Goal: Task Accomplishment & Management: Manage account settings

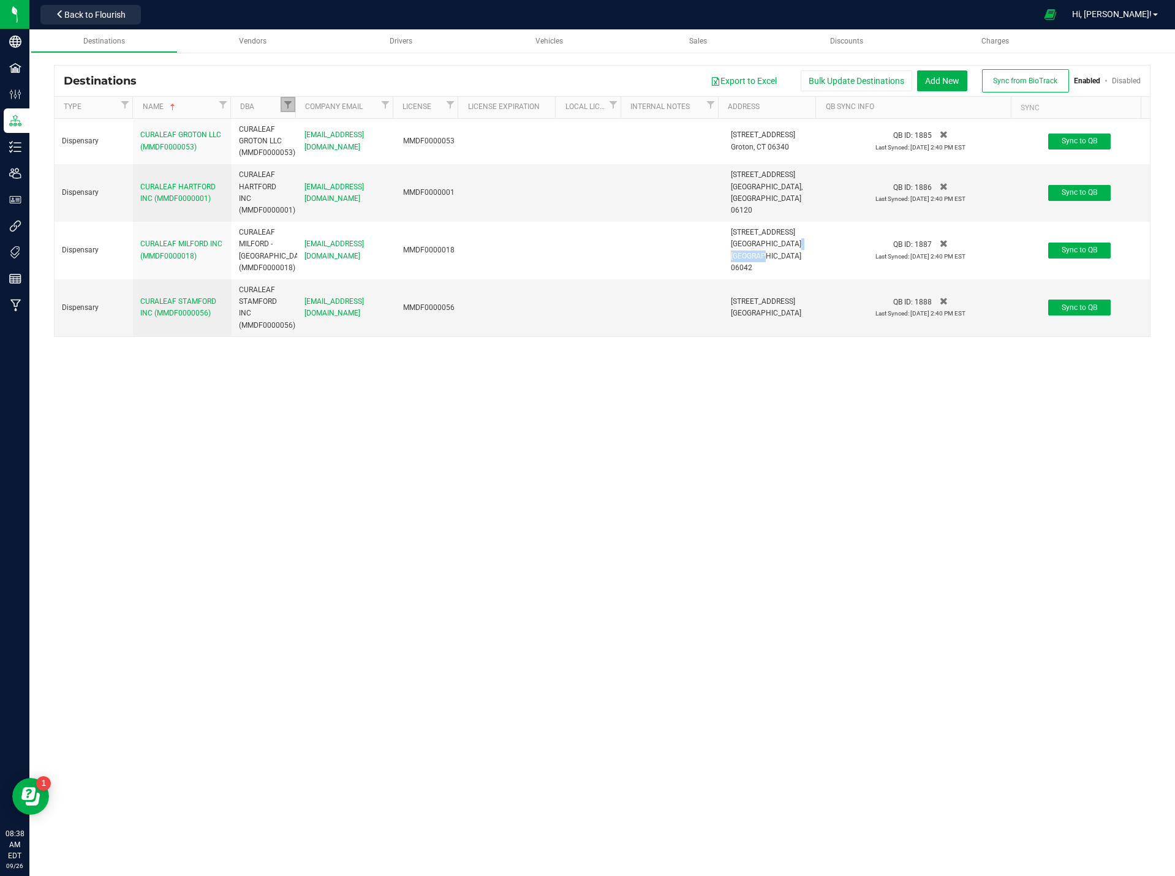
click at [280, 103] on link "Filter" at bounding box center [287, 104] width 15 height 15
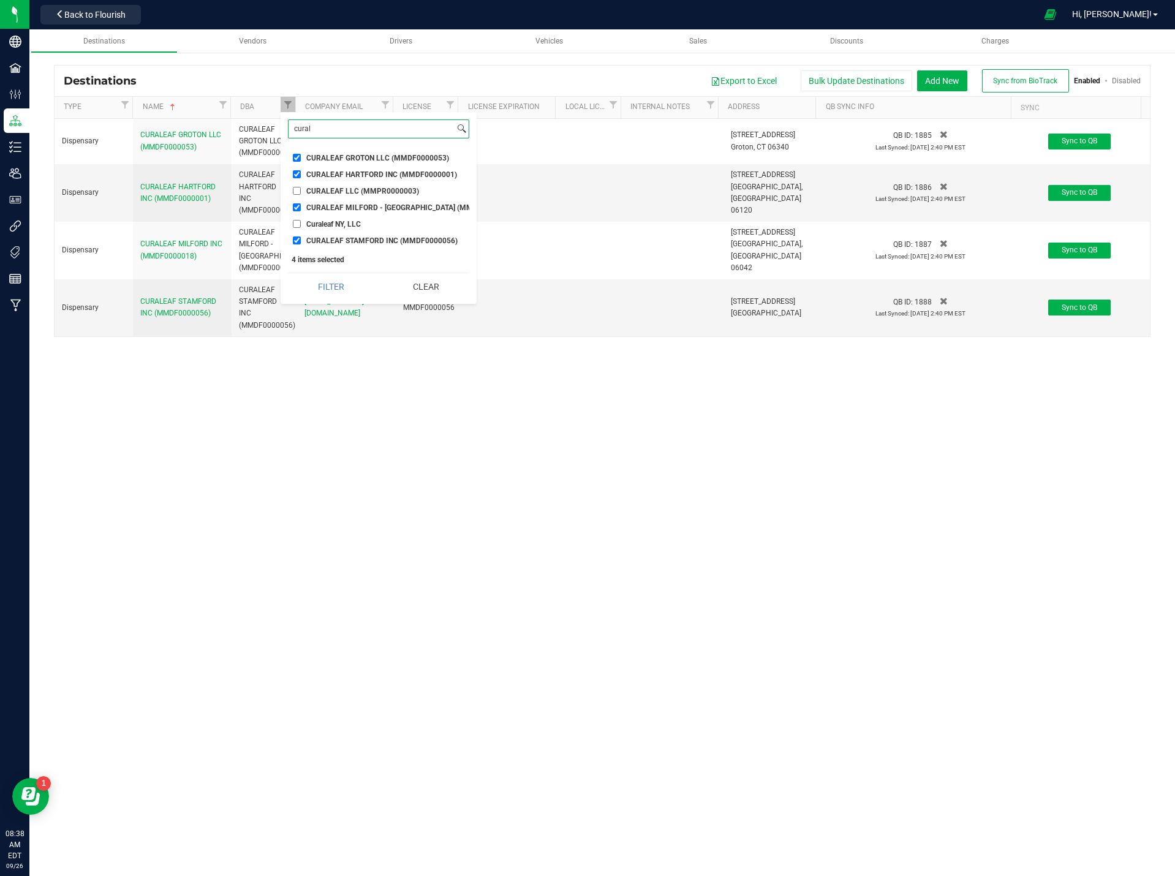
click at [341, 128] on input "cural" at bounding box center [371, 129] width 166 height 18
type input "l"
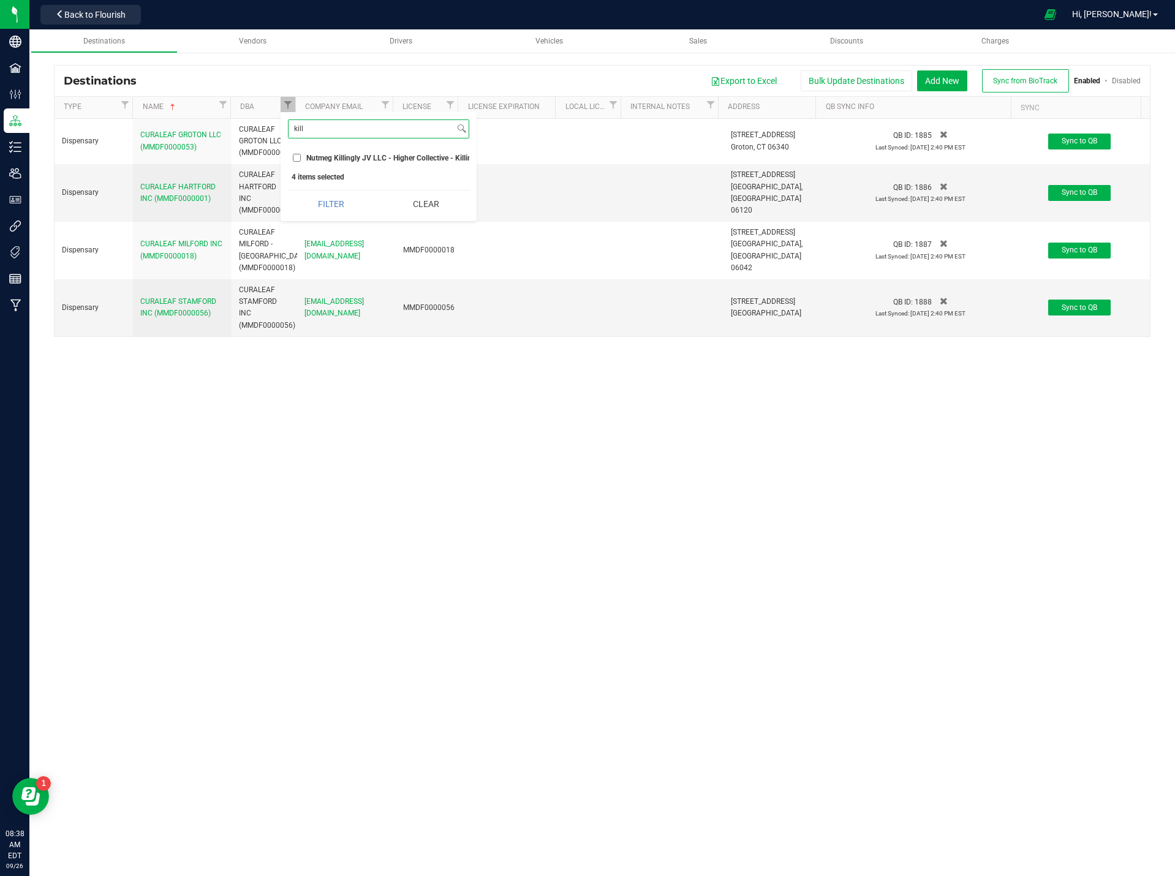
type input "kill"
click at [305, 158] on label "Nutmeg Killingly JV LLC - Higher Collective - Killingly (ACRE0015655)" at bounding box center [378, 158] width 171 height 8
click at [301, 158] on input "Nutmeg Killingly JV LLC - Higher Collective - Killingly (ACRE0015655)" at bounding box center [297, 158] width 8 height 8
checkbox input "true"
click at [418, 217] on button "Clear" at bounding box center [426, 203] width 86 height 27
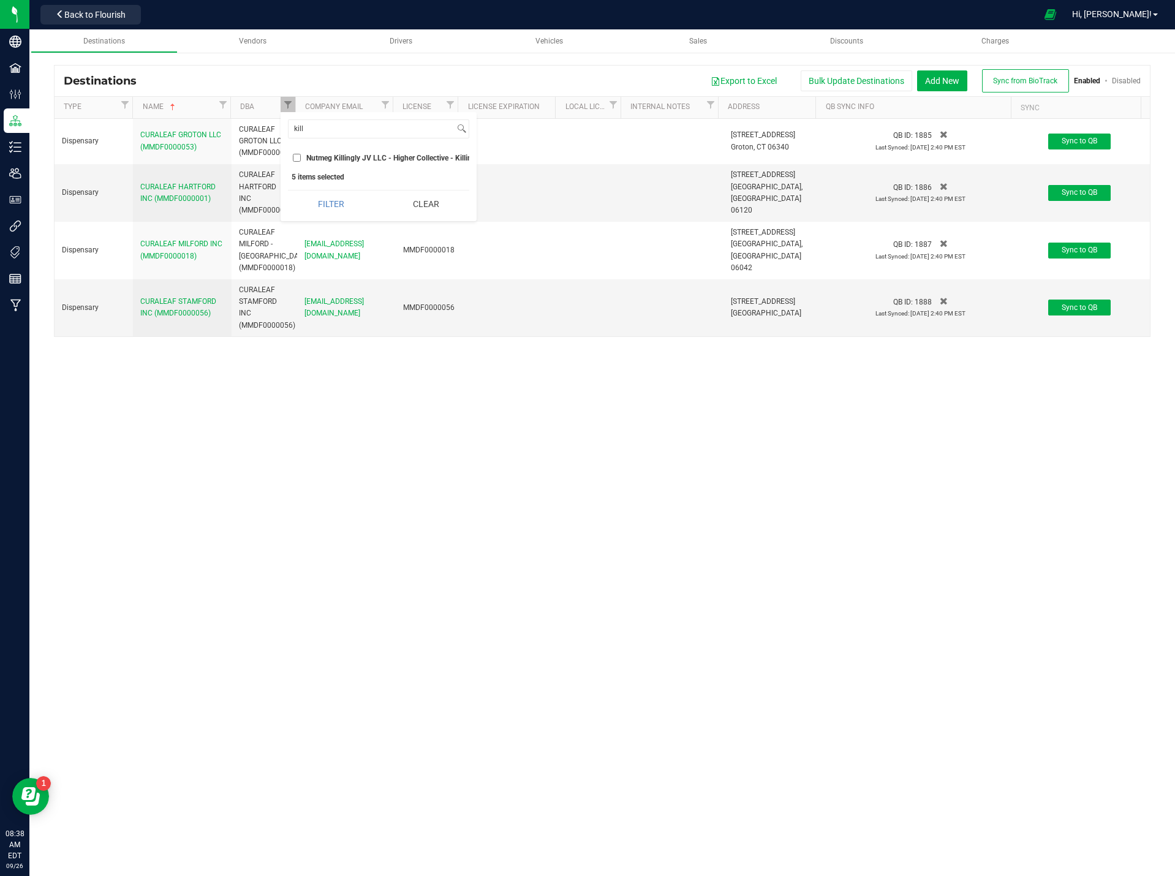
checkbox input "false"
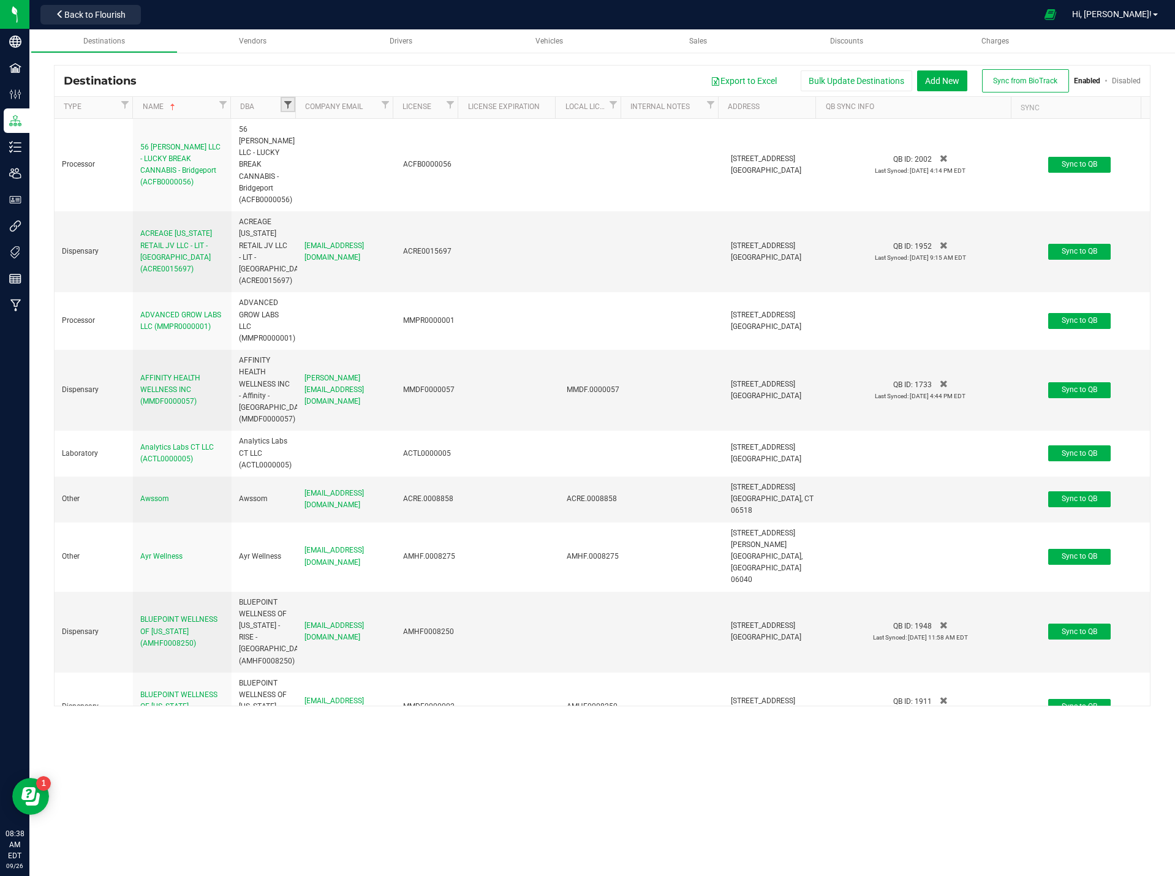
click at [287, 104] on span "Filter" at bounding box center [288, 105] width 10 height 10
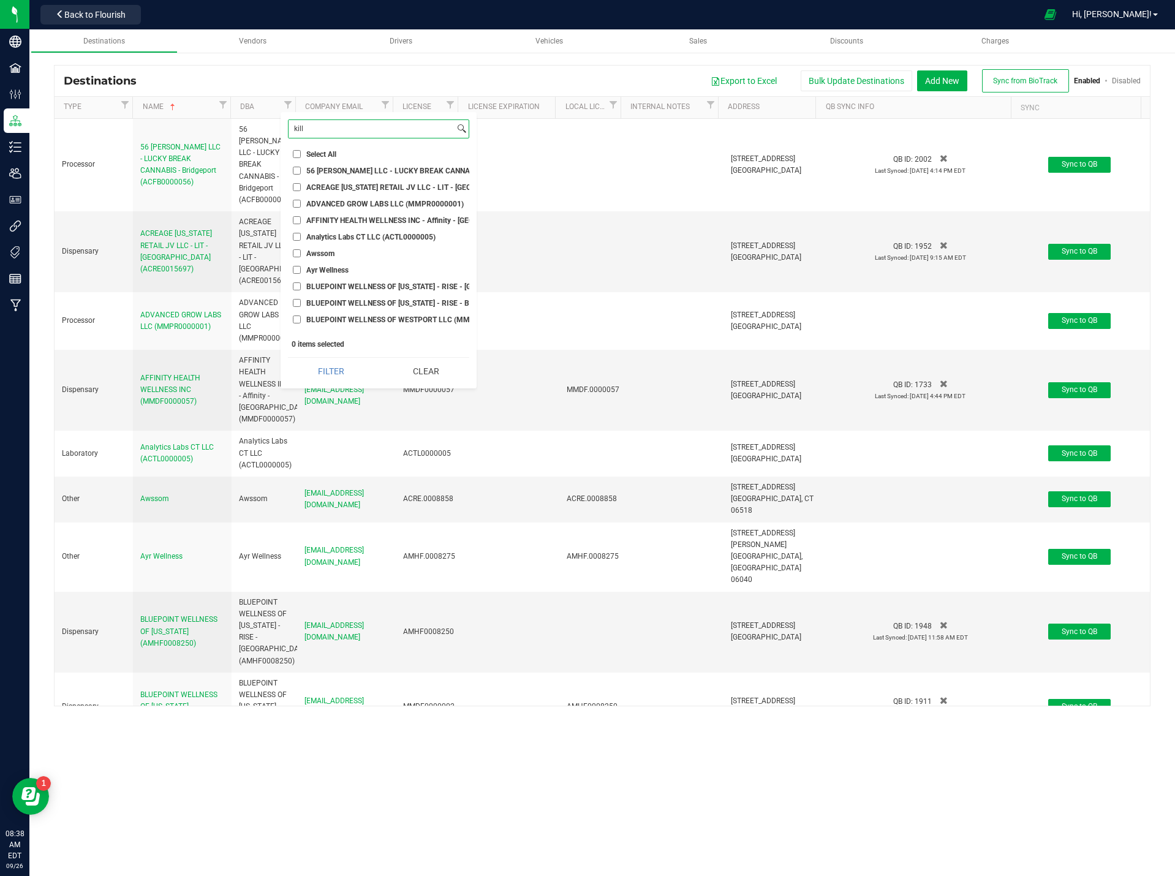
click at [325, 127] on input "kill" at bounding box center [371, 129] width 166 height 18
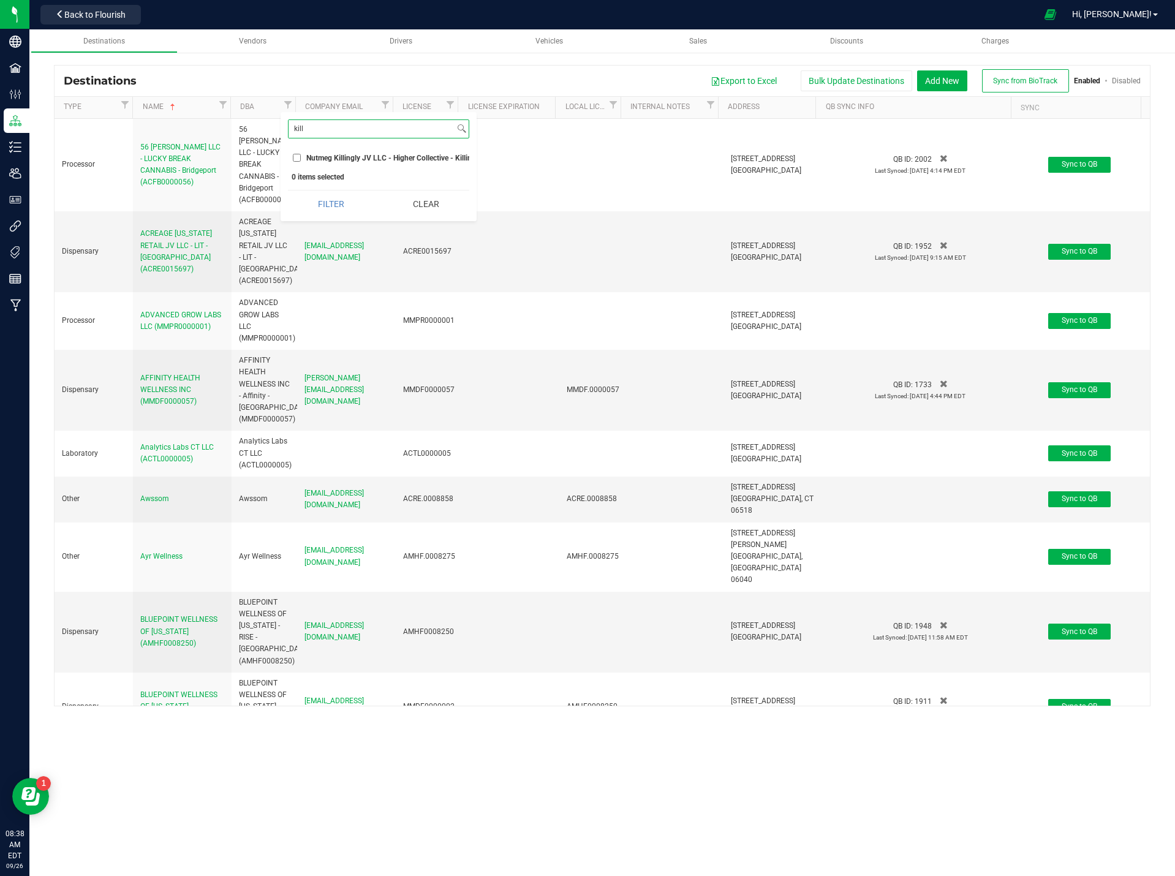
type input "kill"
click at [312, 157] on span "Nutmeg Killingly JV LLC - Higher Collective - Killingly (ACRE0015655)" at bounding box center [421, 157] width 231 height 7
click at [301, 157] on input "Nutmeg Killingly JV LLC - Higher Collective - Killingly (ACRE0015655)" at bounding box center [297, 158] width 8 height 8
click at [332, 203] on button "Filter" at bounding box center [331, 203] width 86 height 27
checkbox input "true"
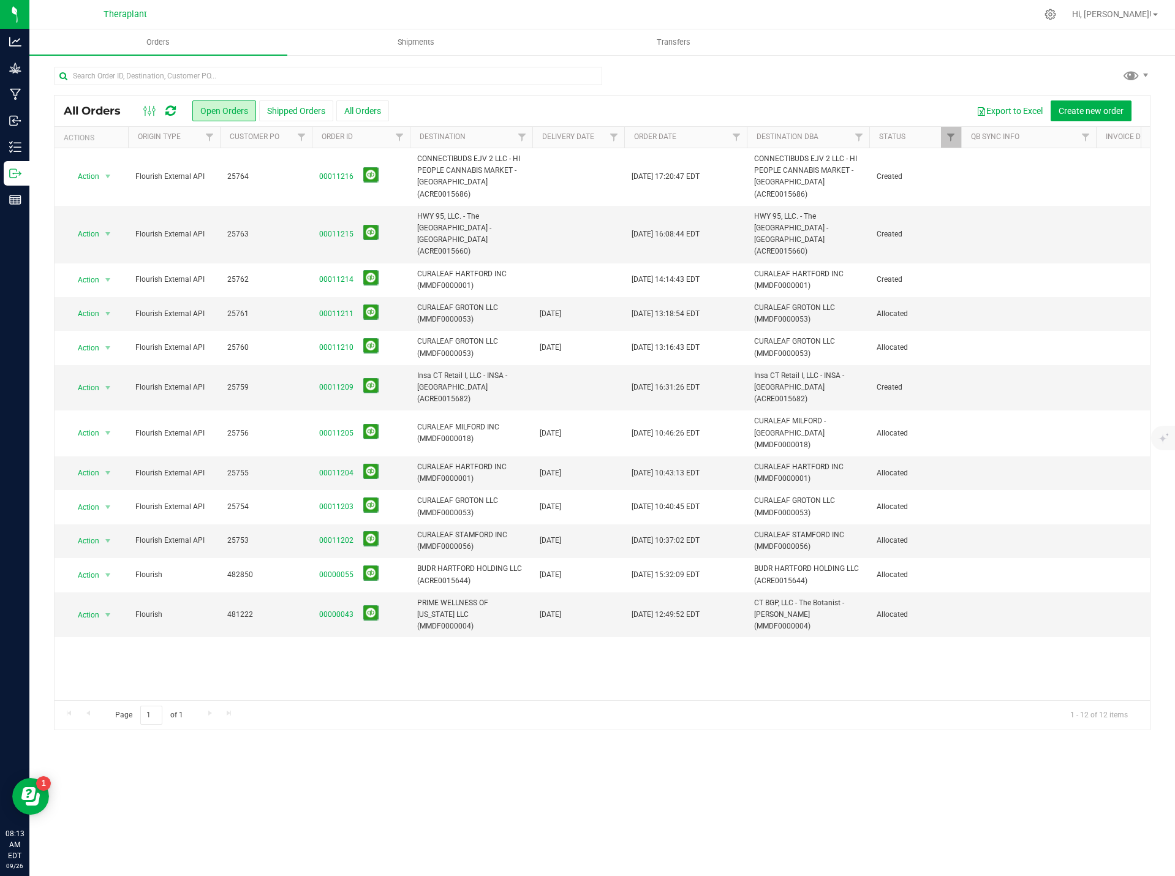
click at [164, 110] on div at bounding box center [159, 111] width 41 height 15
click at [168, 110] on icon at bounding box center [170, 111] width 10 height 12
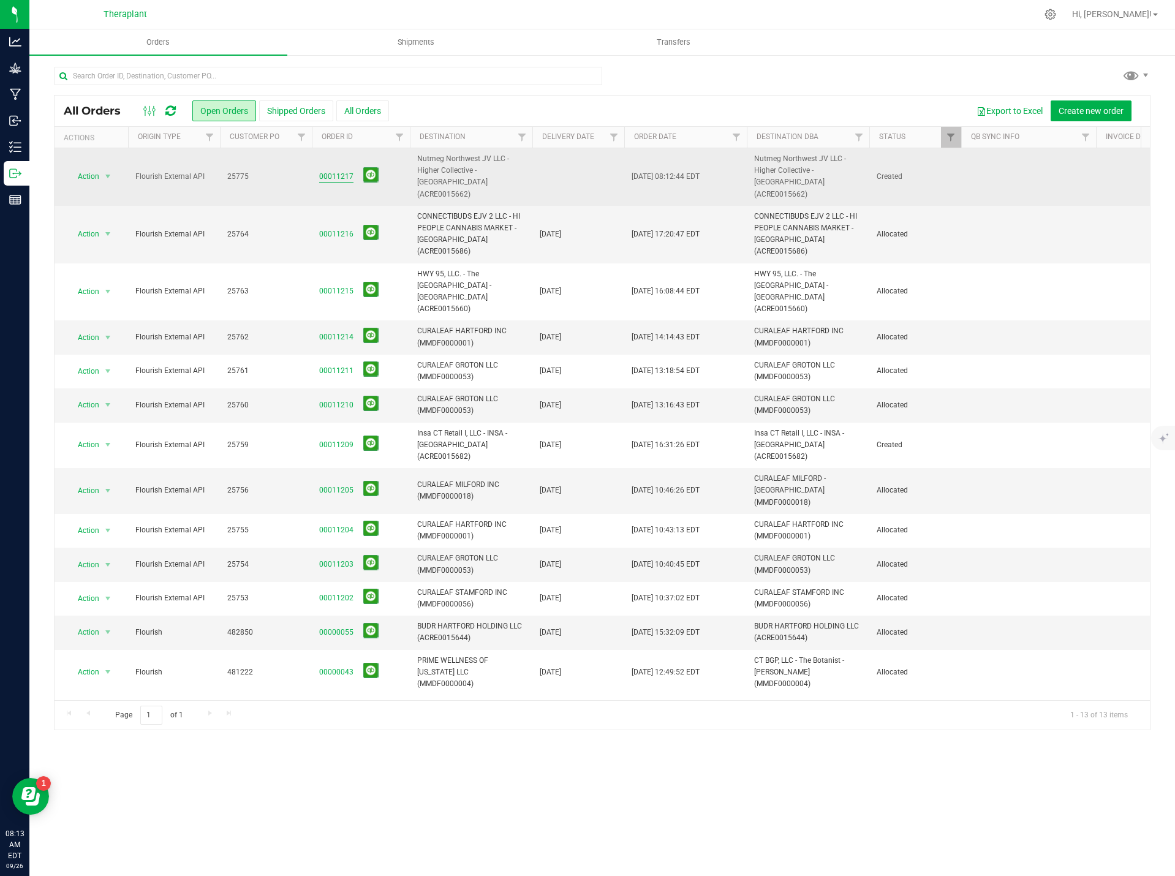
click at [341, 171] on link "00011217" at bounding box center [336, 177] width 34 height 12
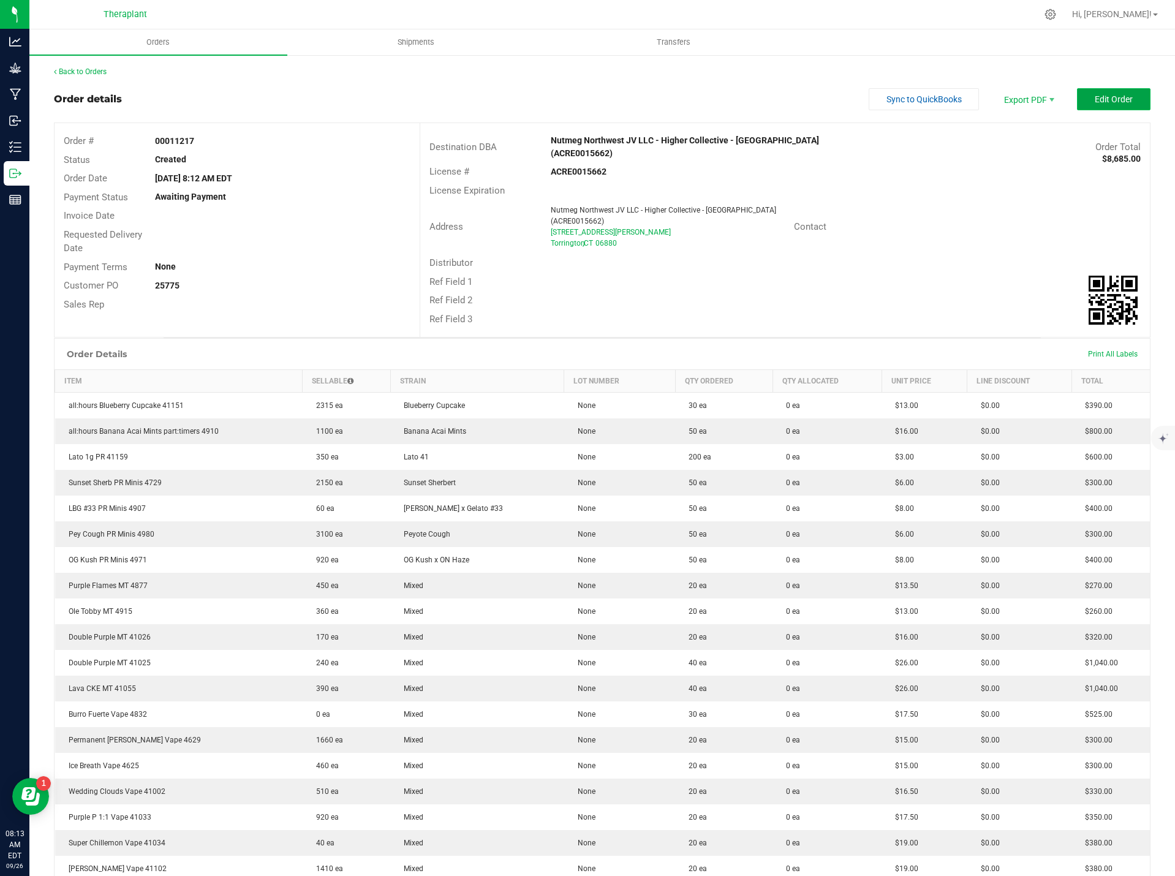
click at [1102, 97] on span "Edit Order" at bounding box center [1113, 99] width 38 height 10
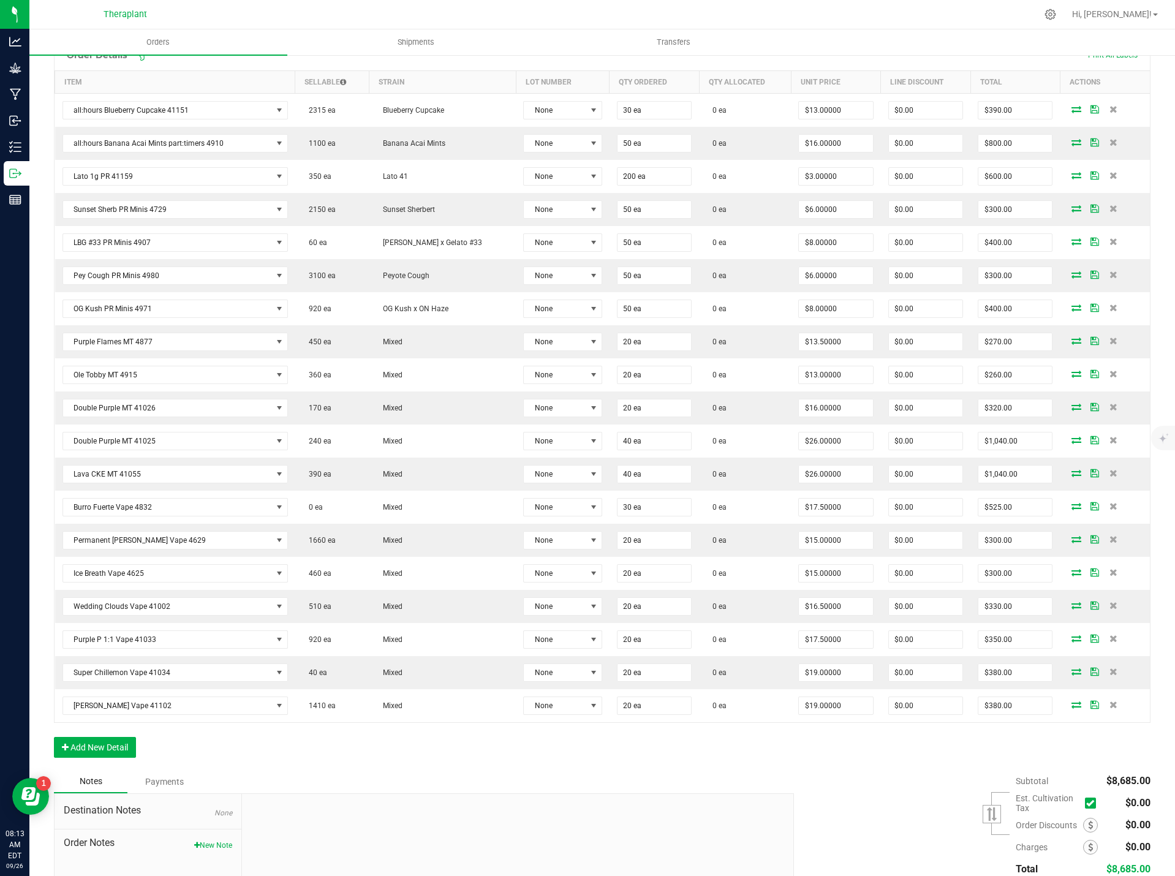
scroll to position [417, 0]
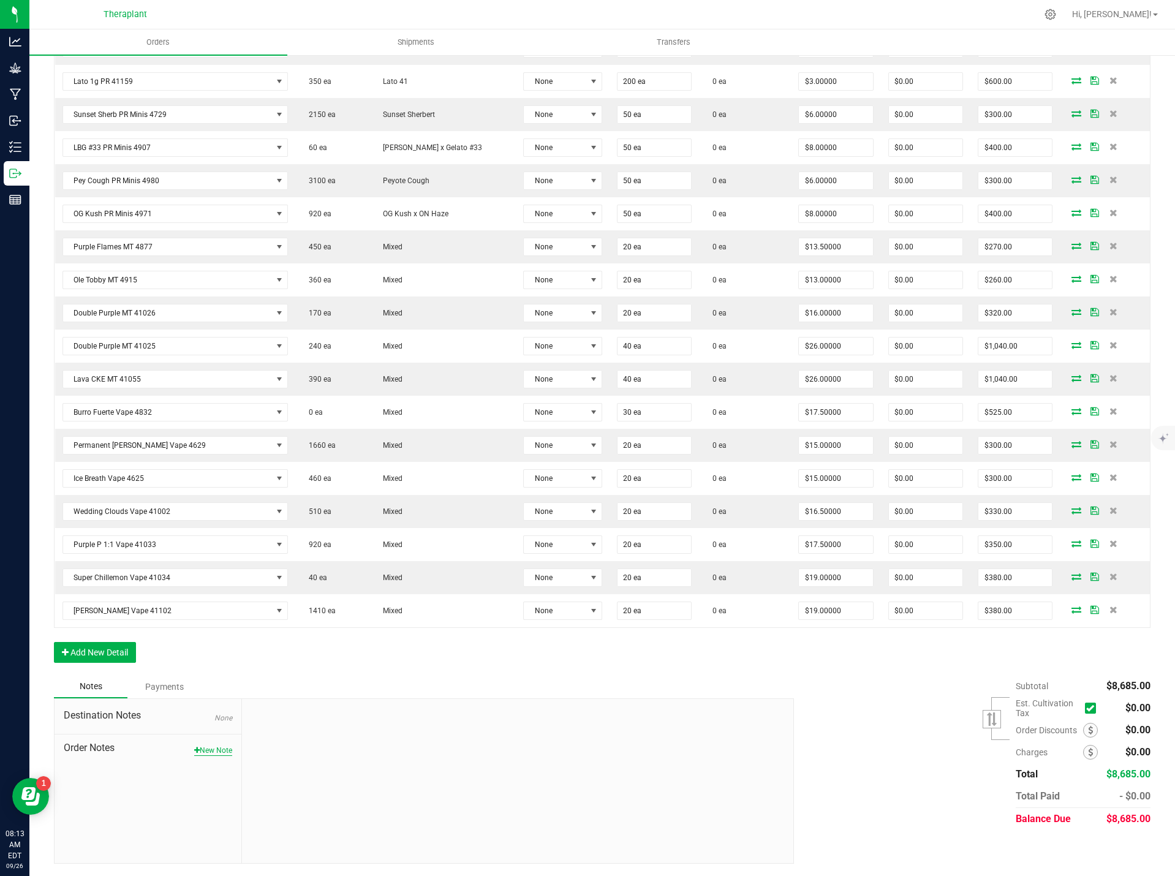
click at [194, 749] on icon "button" at bounding box center [197, 750] width 6 height 7
paste input "Equinox Sales Final Days Sneak peek"
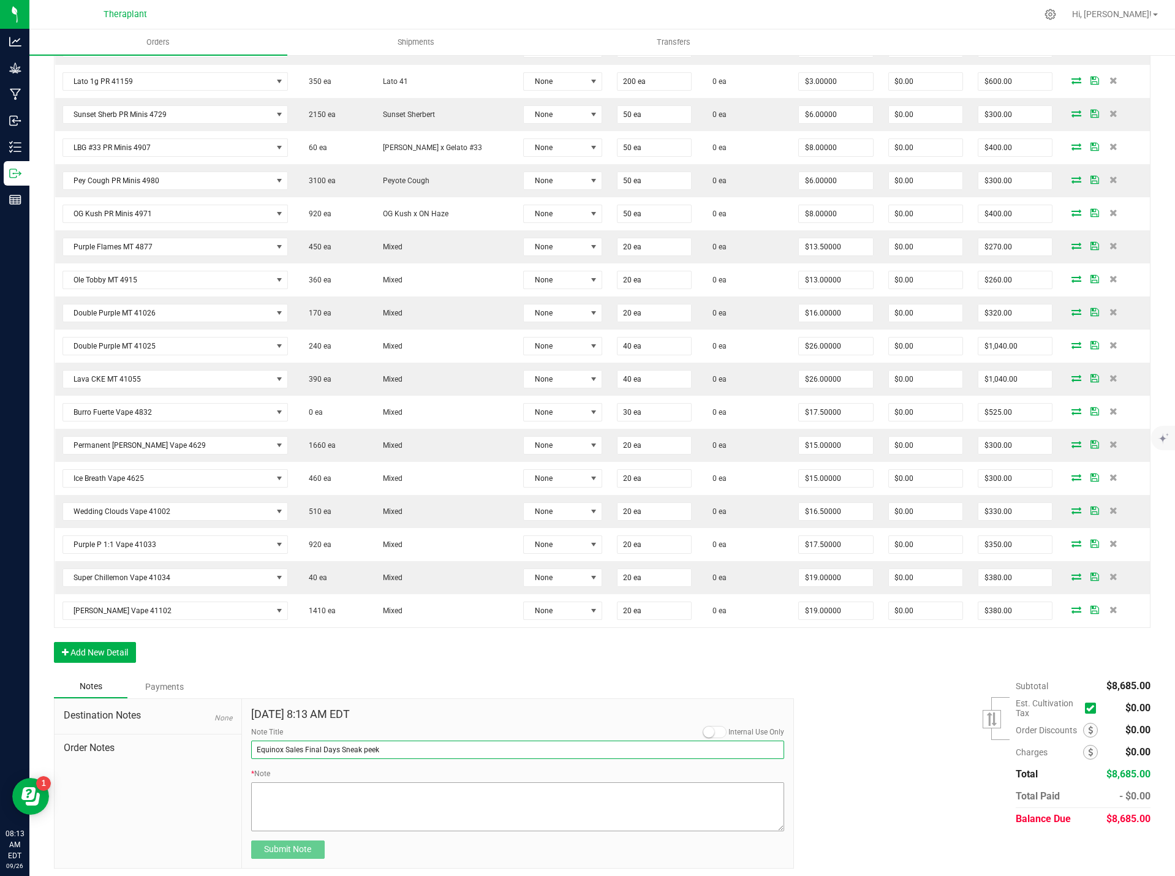
type input "Equinox Sales Final Days Sneak peek"
paste textarea "Equinox Sales Final Days Sneak peek"
type textarea "Equinox Sales Final Days Sneak peek"
click at [301, 849] on span "Submit Note" at bounding box center [287, 849] width 47 height 10
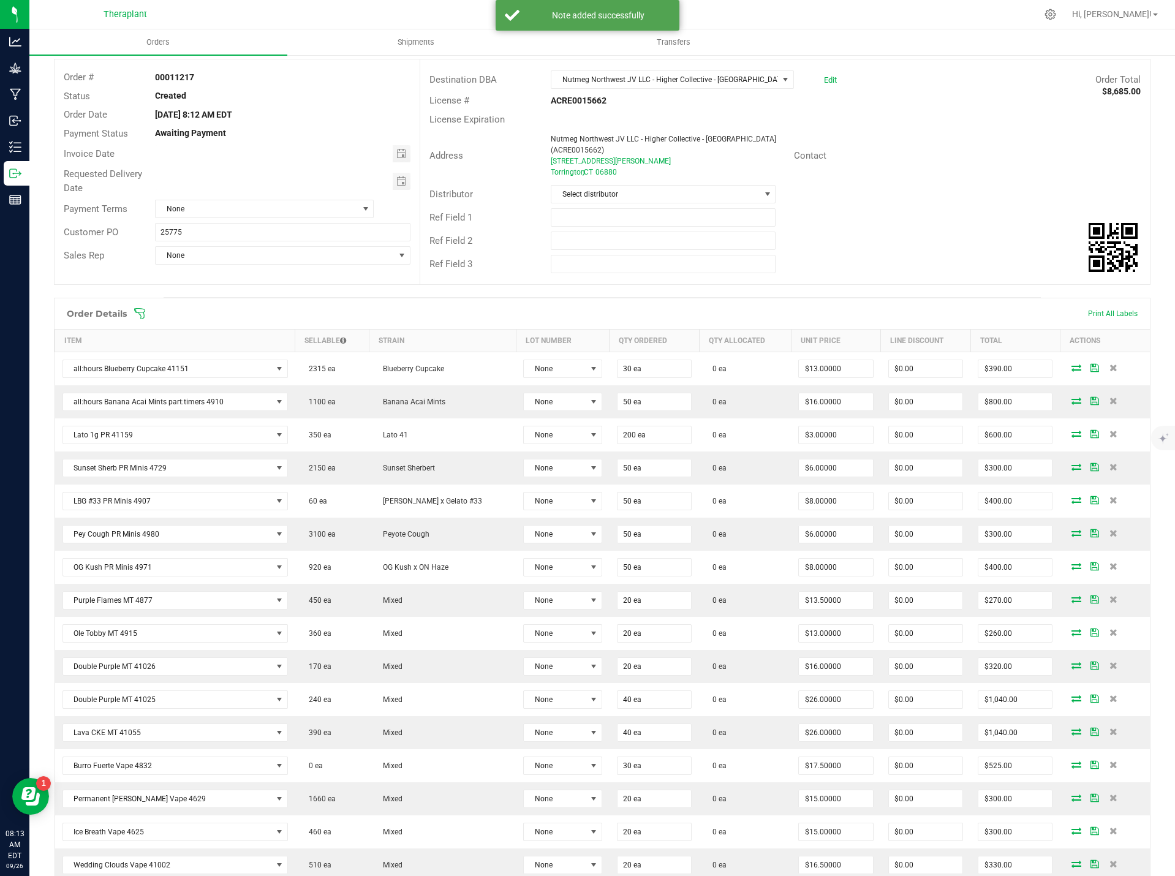
scroll to position [0, 0]
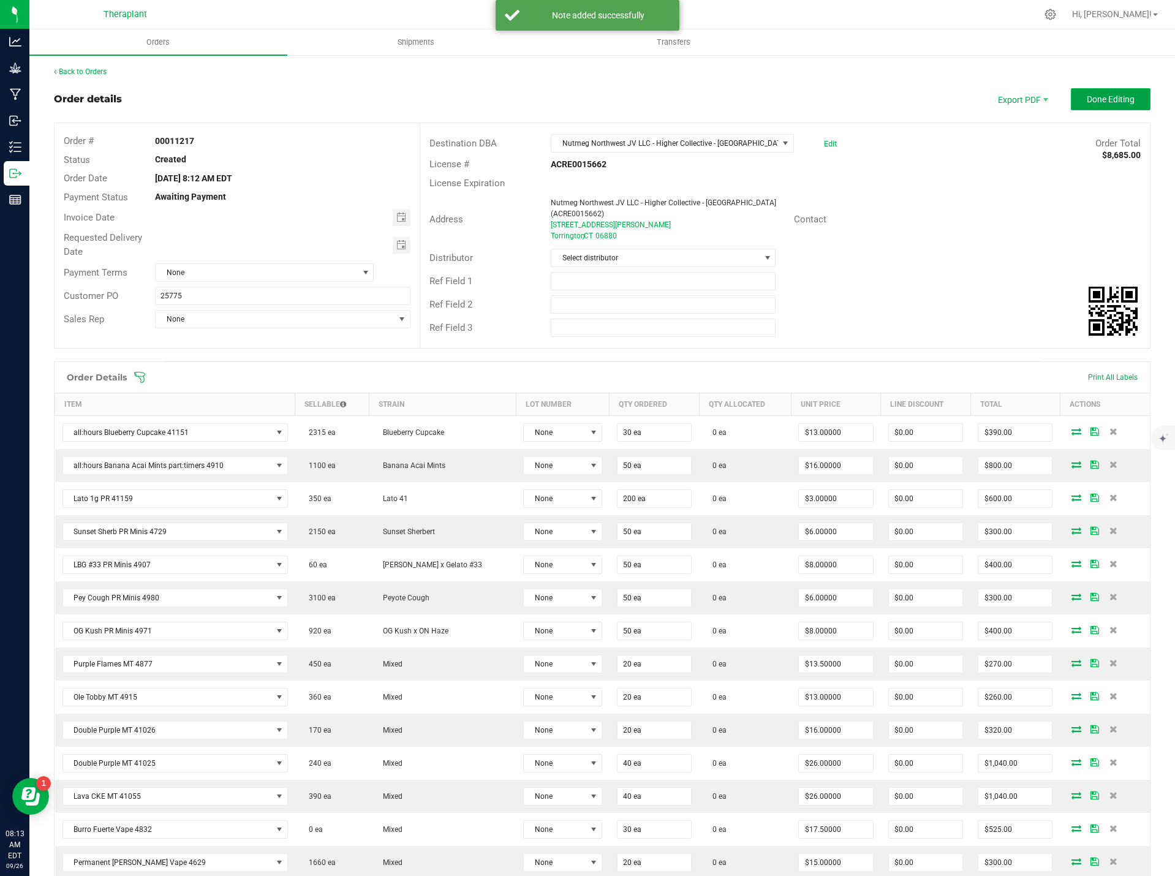
click at [1088, 93] on button "Done Editing" at bounding box center [1111, 99] width 80 height 22
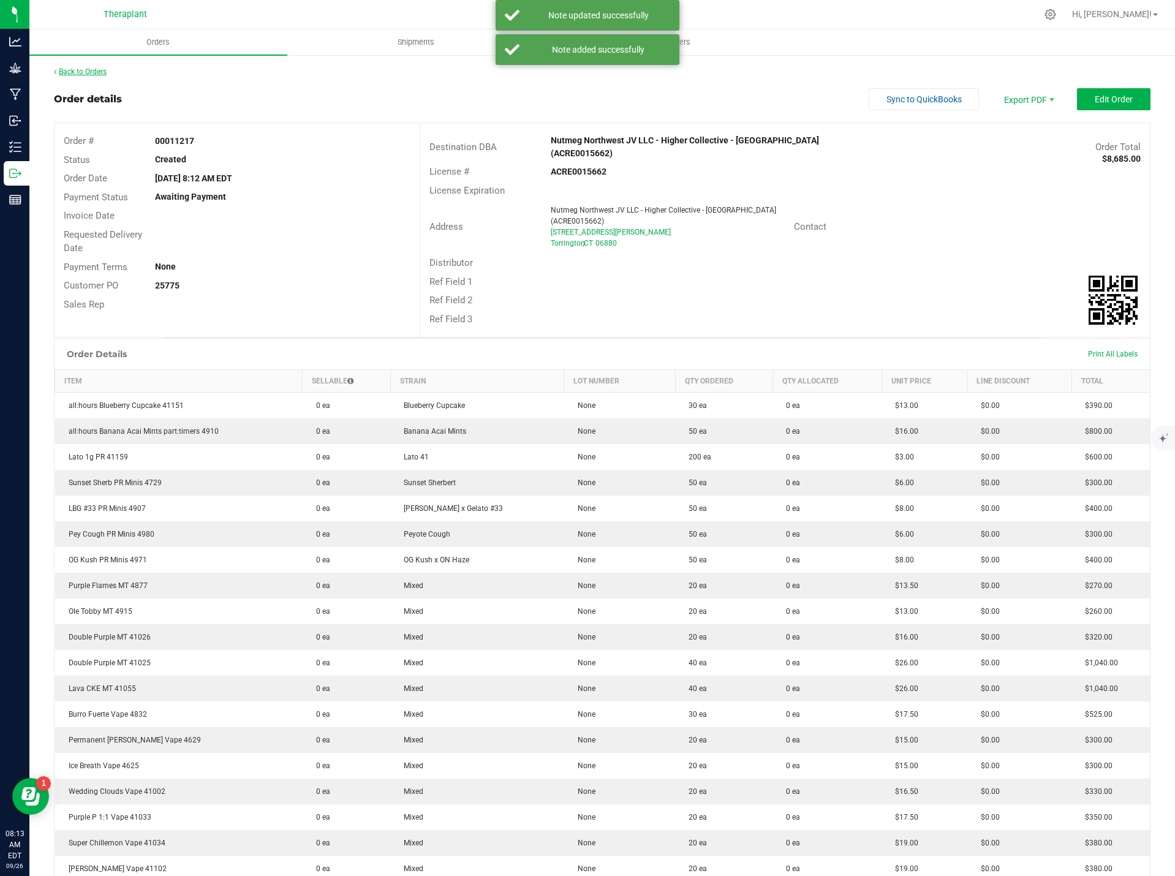
click at [77, 67] on link "Back to Orders" at bounding box center [80, 71] width 53 height 9
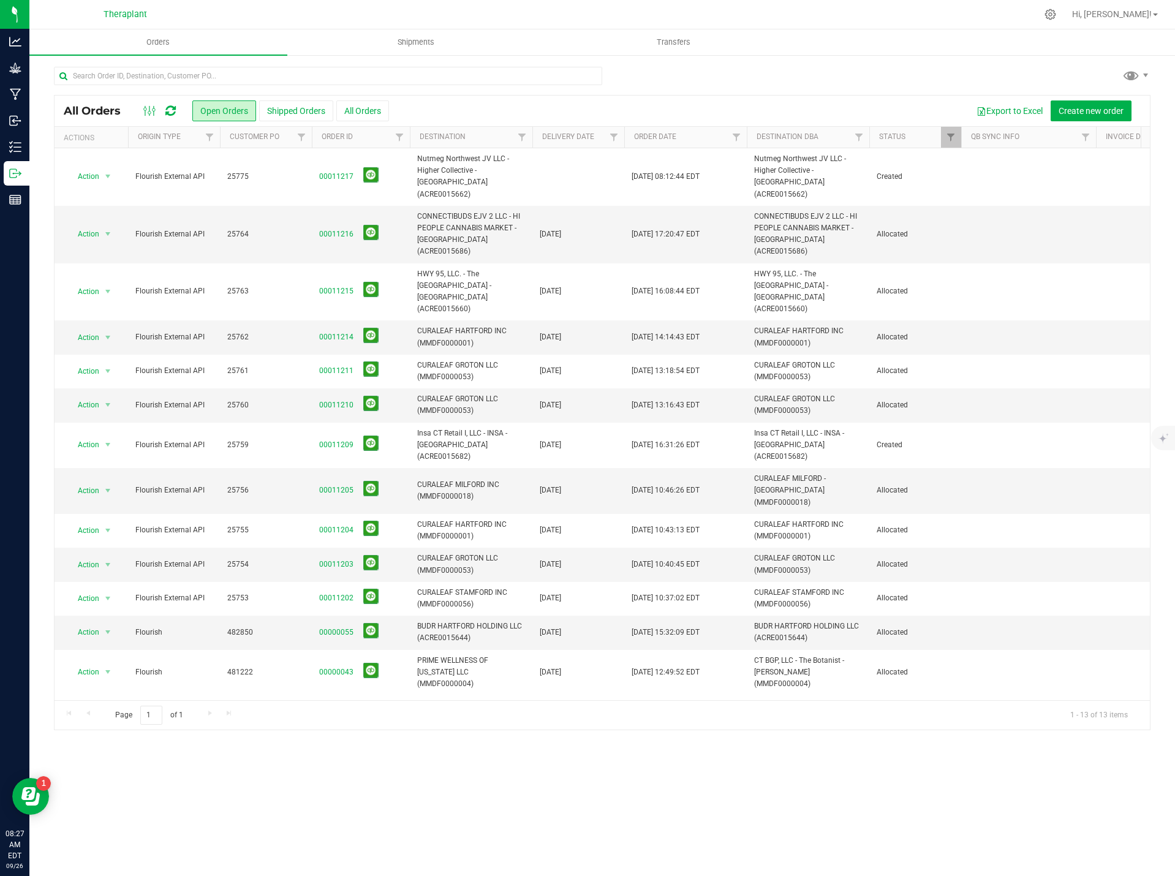
click at [168, 116] on icon at bounding box center [170, 111] width 10 height 12
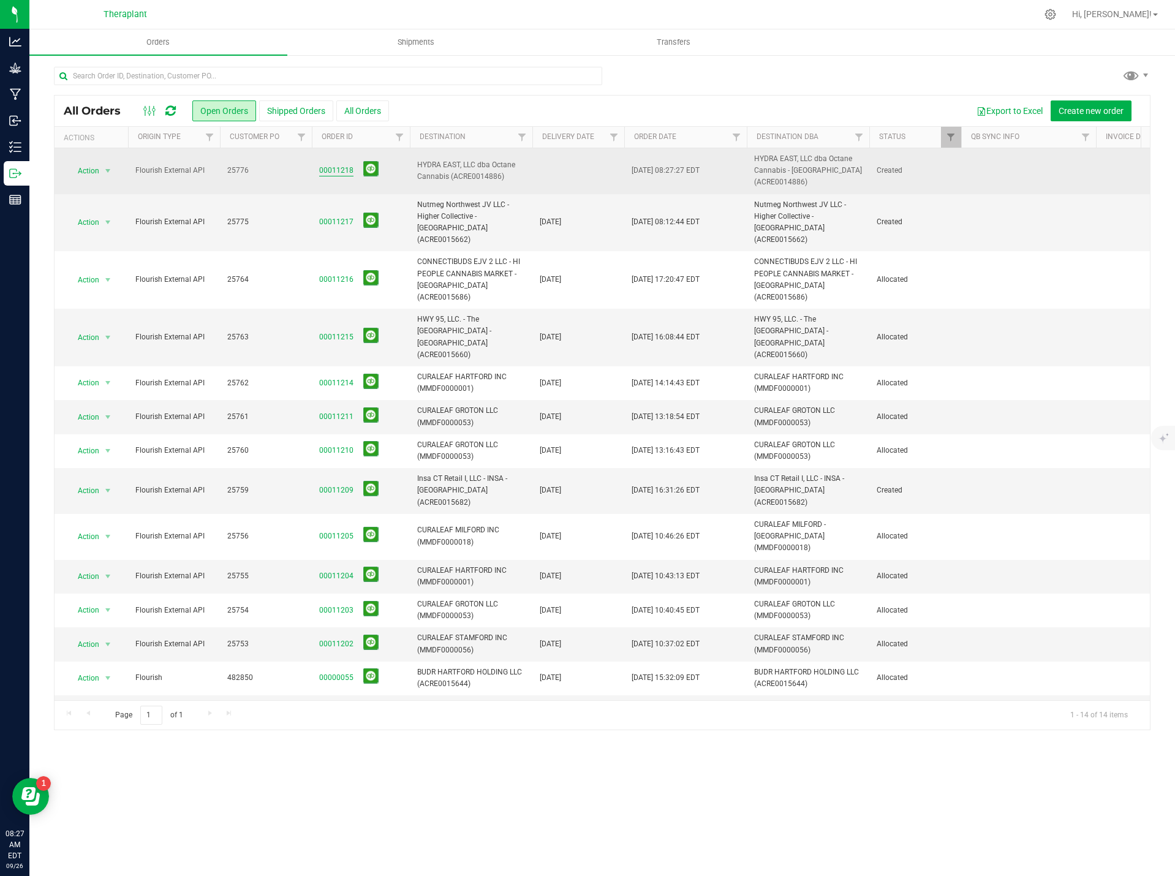
click at [338, 168] on link "00011218" at bounding box center [336, 171] width 34 height 12
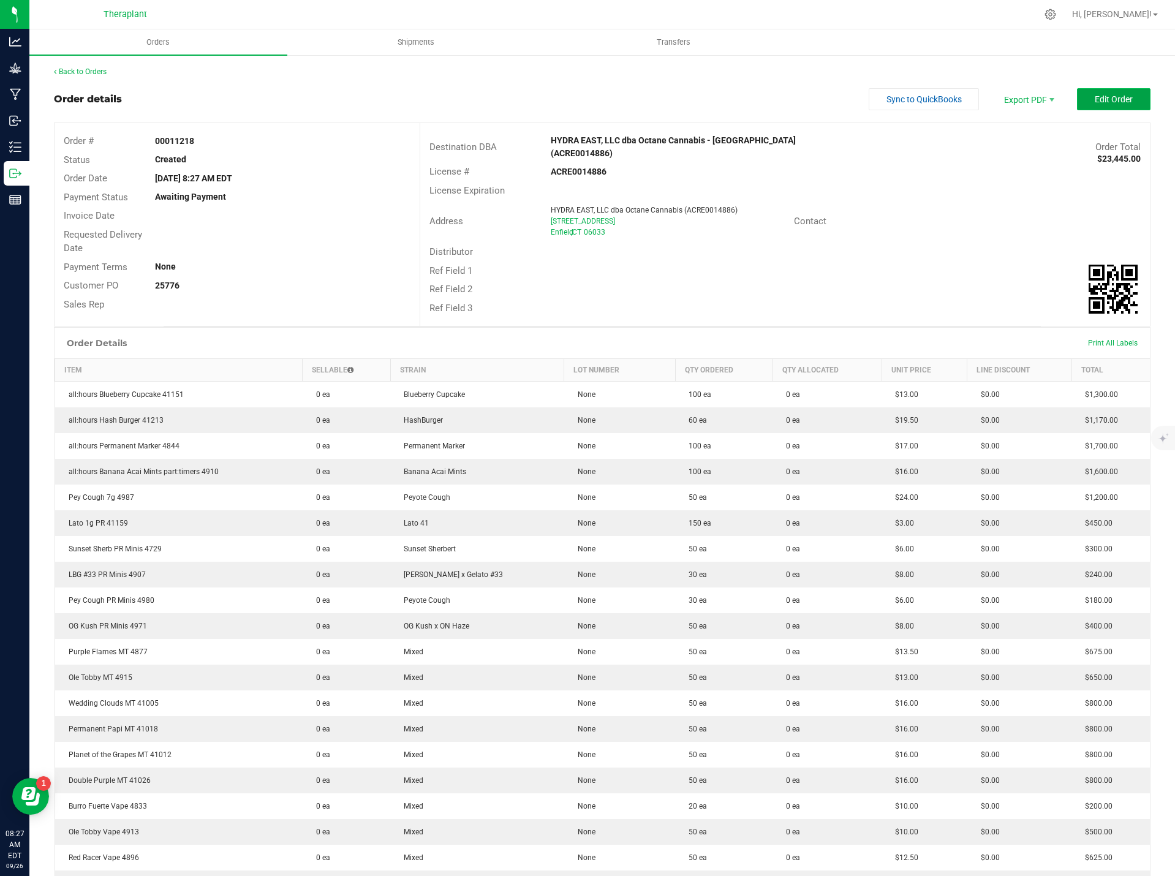
click at [1094, 100] on span "Edit Order" at bounding box center [1113, 99] width 38 height 10
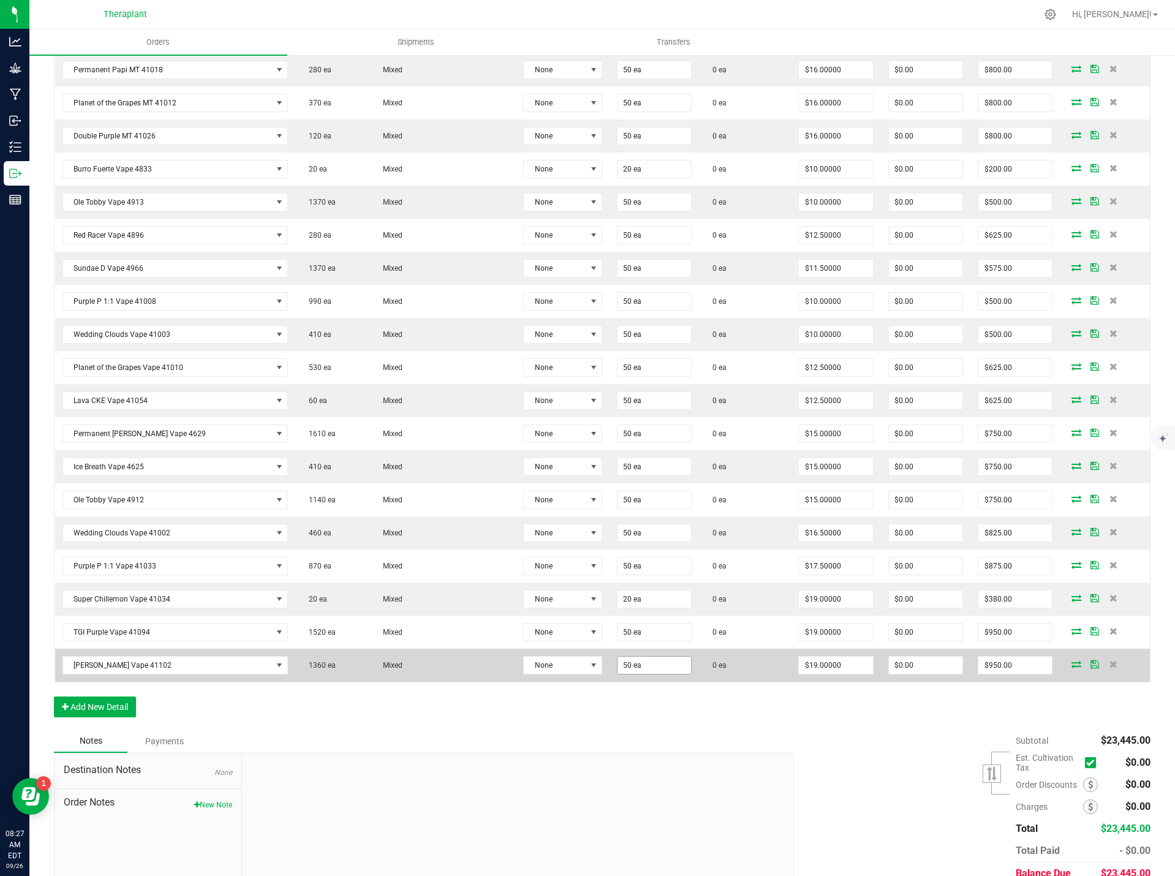
scroll to position [838, 0]
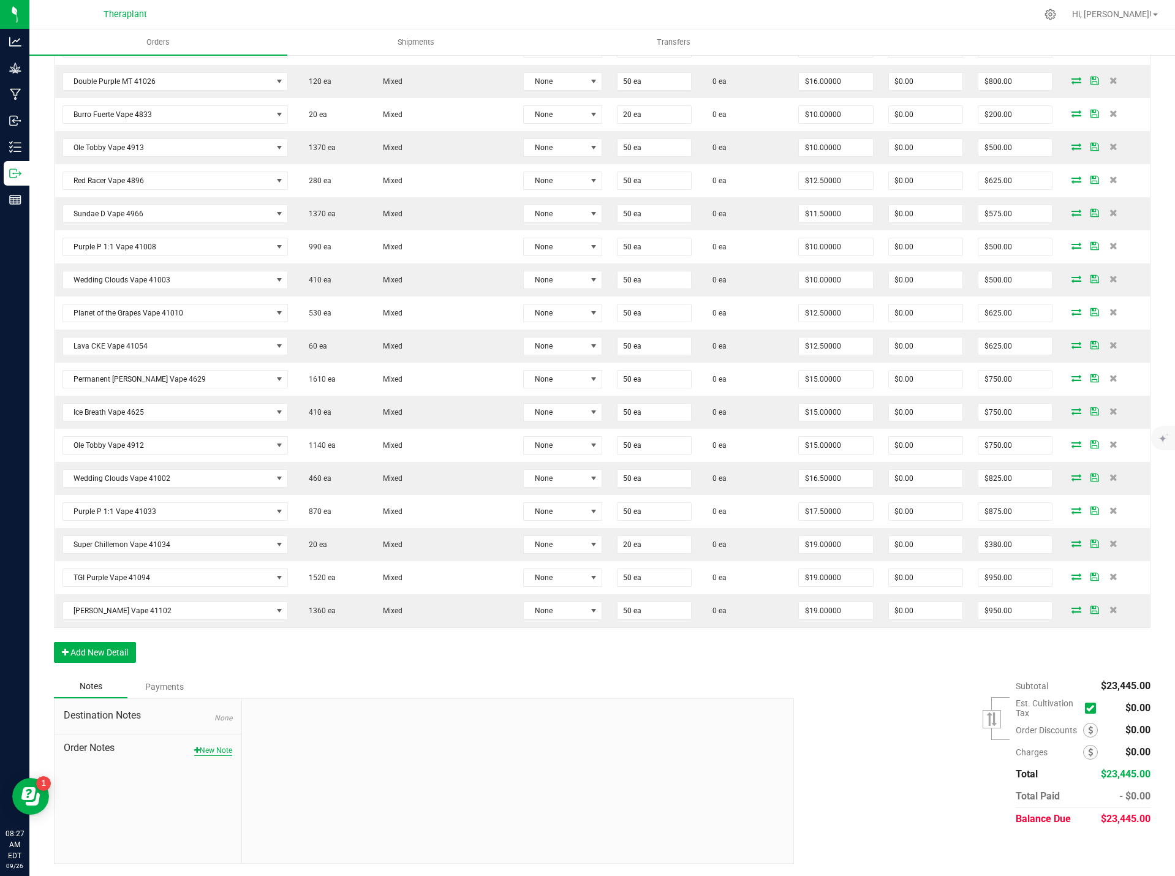
click at [209, 750] on button "New Note" at bounding box center [213, 750] width 38 height 11
paste textarea "Equinox Sales Final Days Sneak peek"
type textarea "Equinox Sales Final Days Sneak peek"
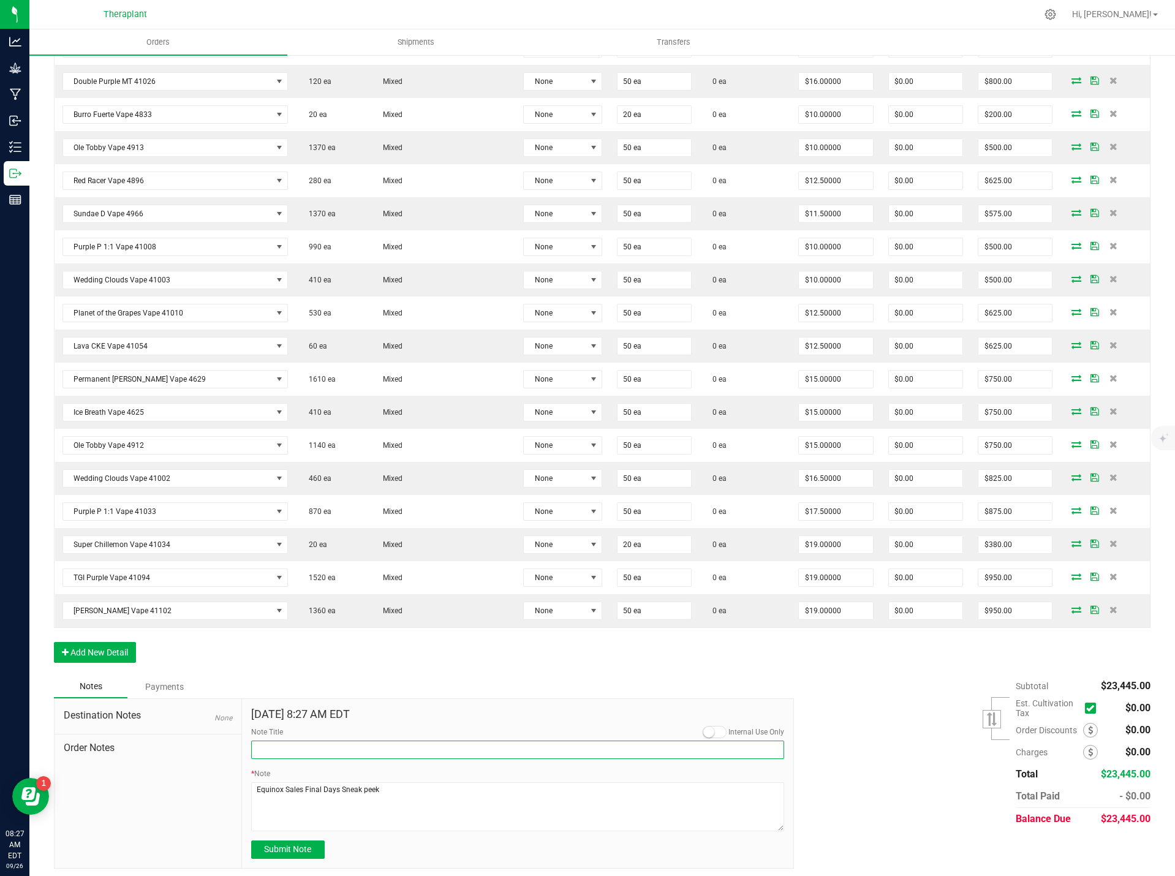
click at [330, 742] on input "Note Title" at bounding box center [517, 749] width 533 height 18
paste input "Equinox Sales Final Days Sneak peek"
type input "Equinox Sales Final Days Sneak peek"
click at [280, 848] on span "Submit Note" at bounding box center [287, 849] width 47 height 10
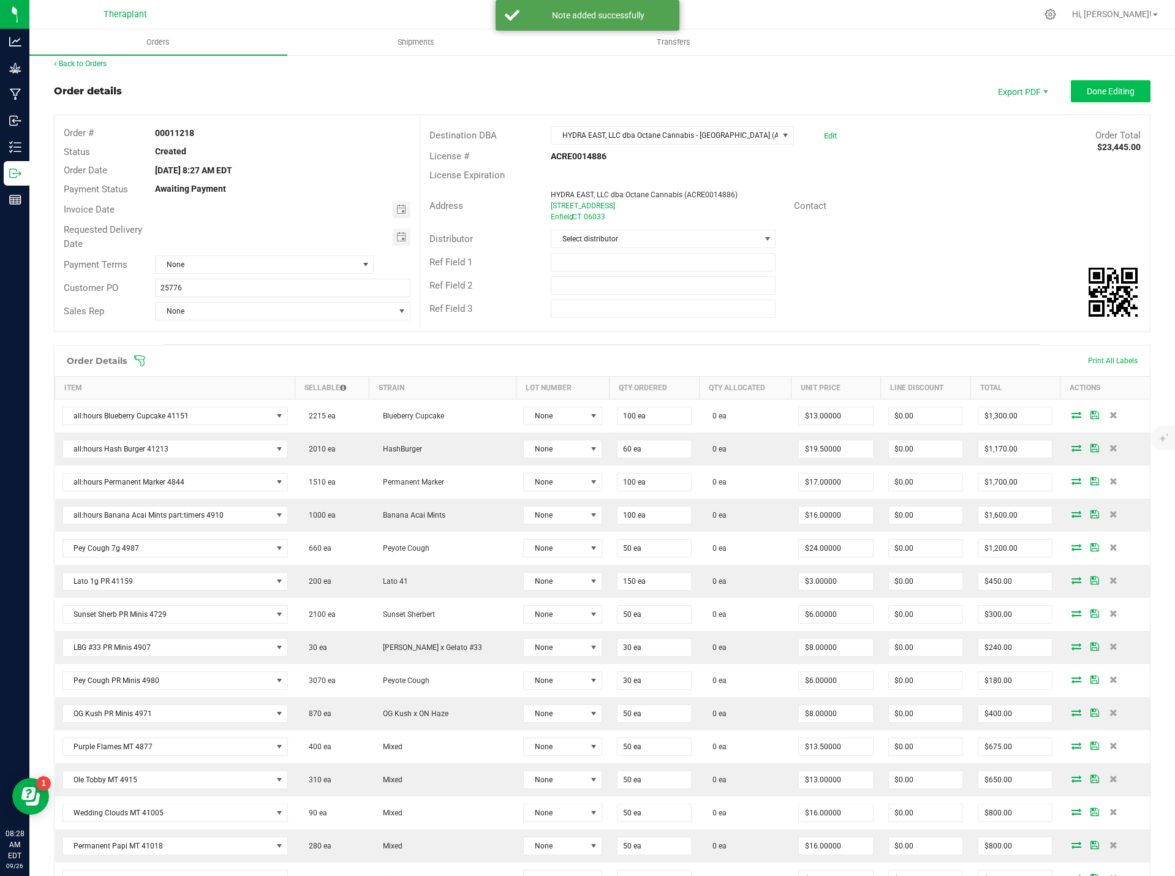
scroll to position [0, 0]
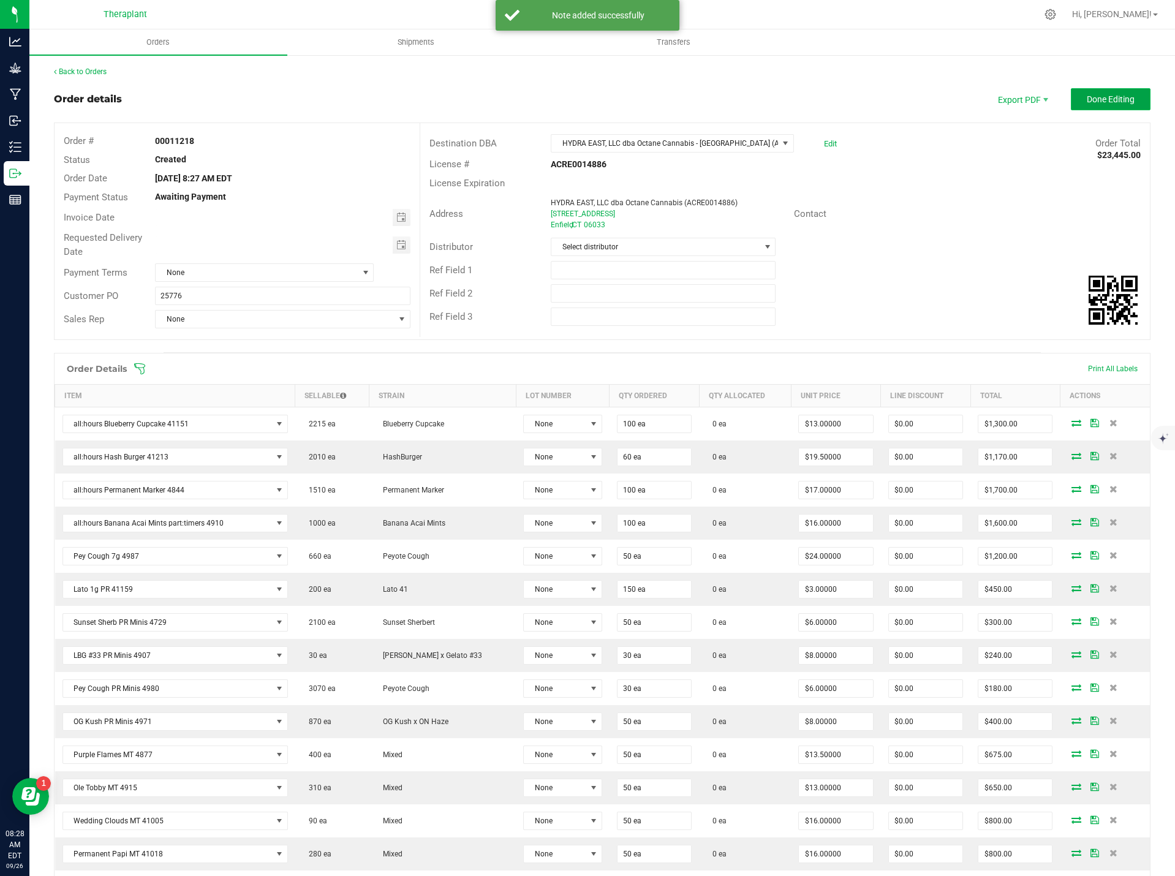
click at [1094, 90] on button "Done Editing" at bounding box center [1111, 99] width 80 height 22
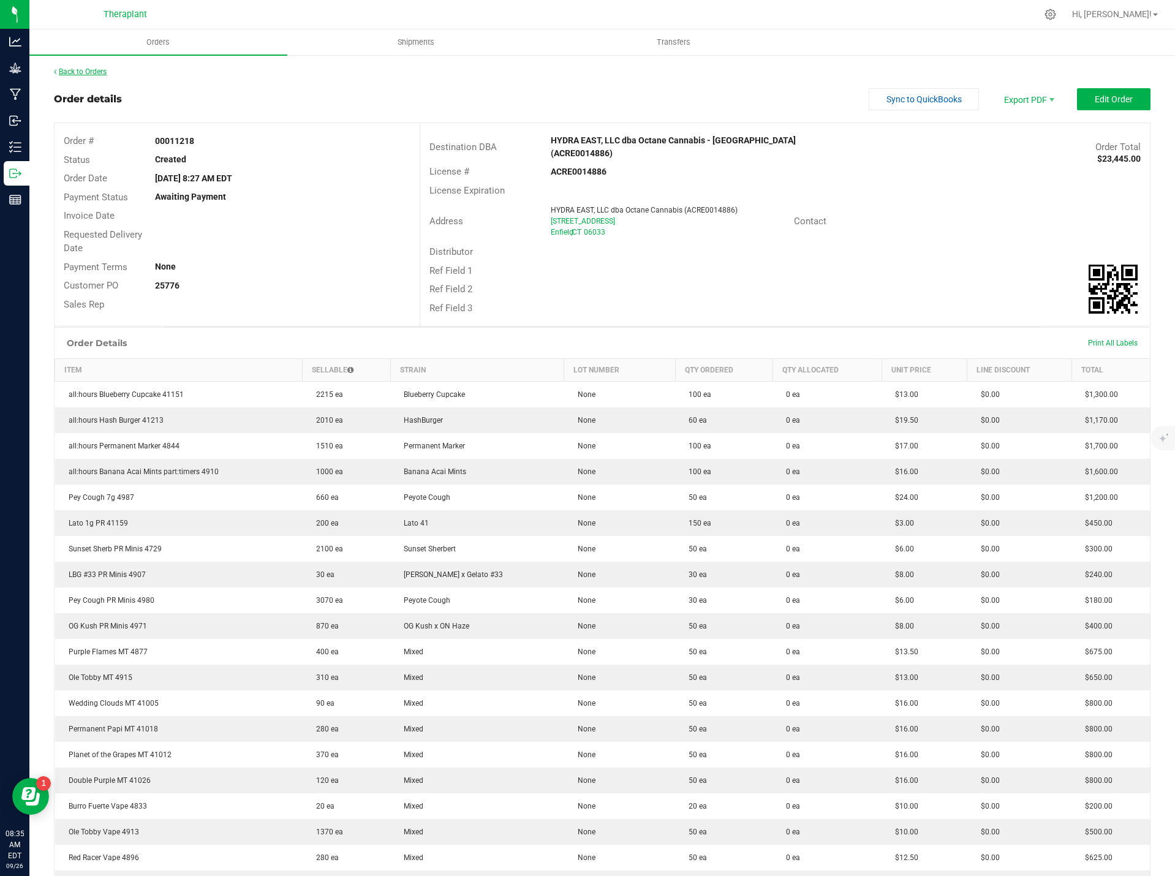
click at [83, 67] on link "Back to Orders" at bounding box center [80, 71] width 53 height 9
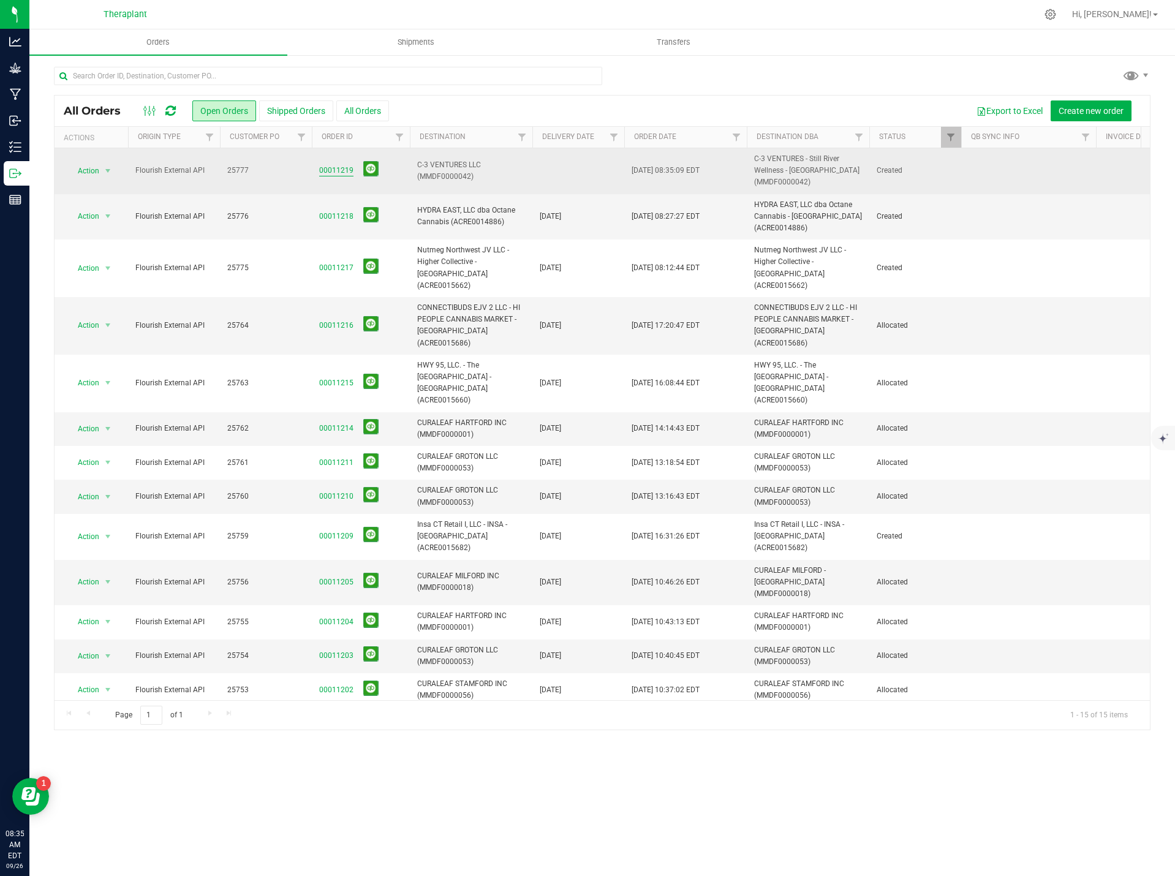
click at [342, 168] on link "00011219" at bounding box center [336, 171] width 34 height 12
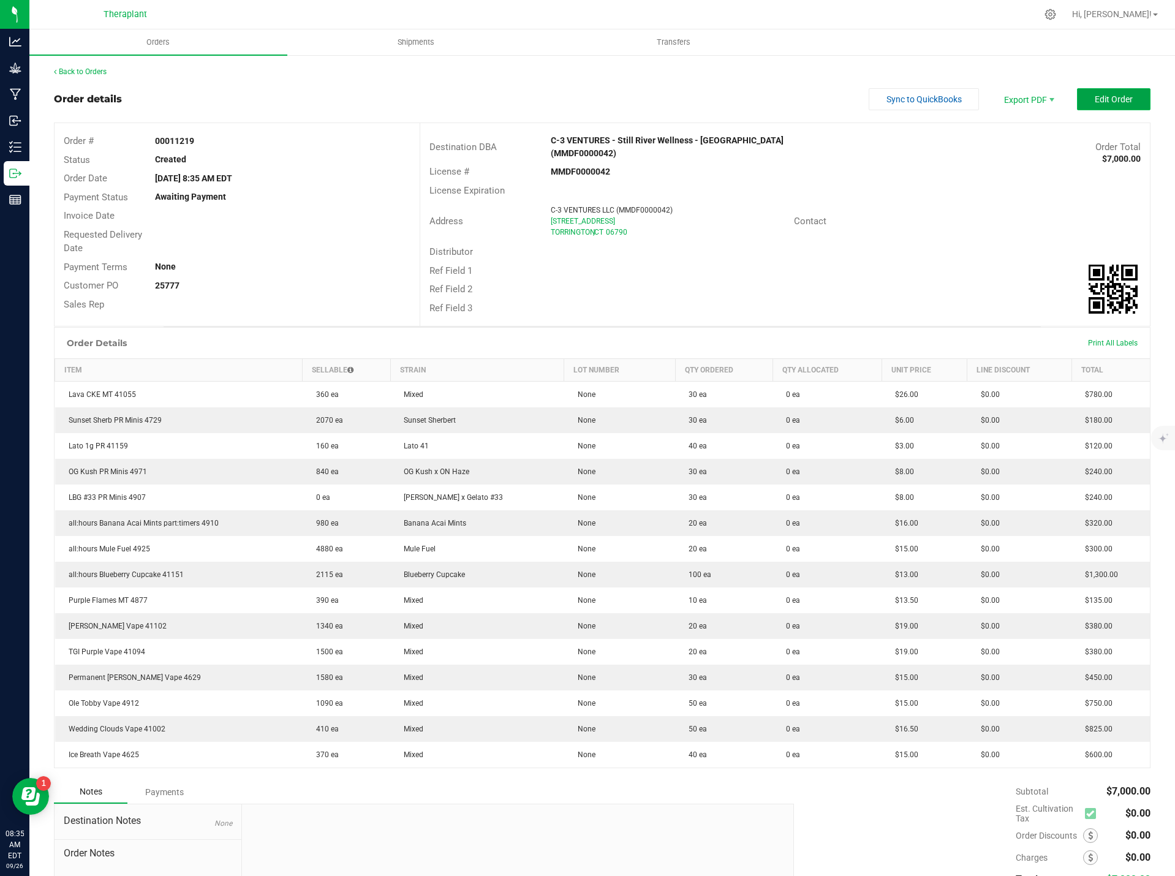
click at [1110, 102] on span "Edit Order" at bounding box center [1113, 99] width 38 height 10
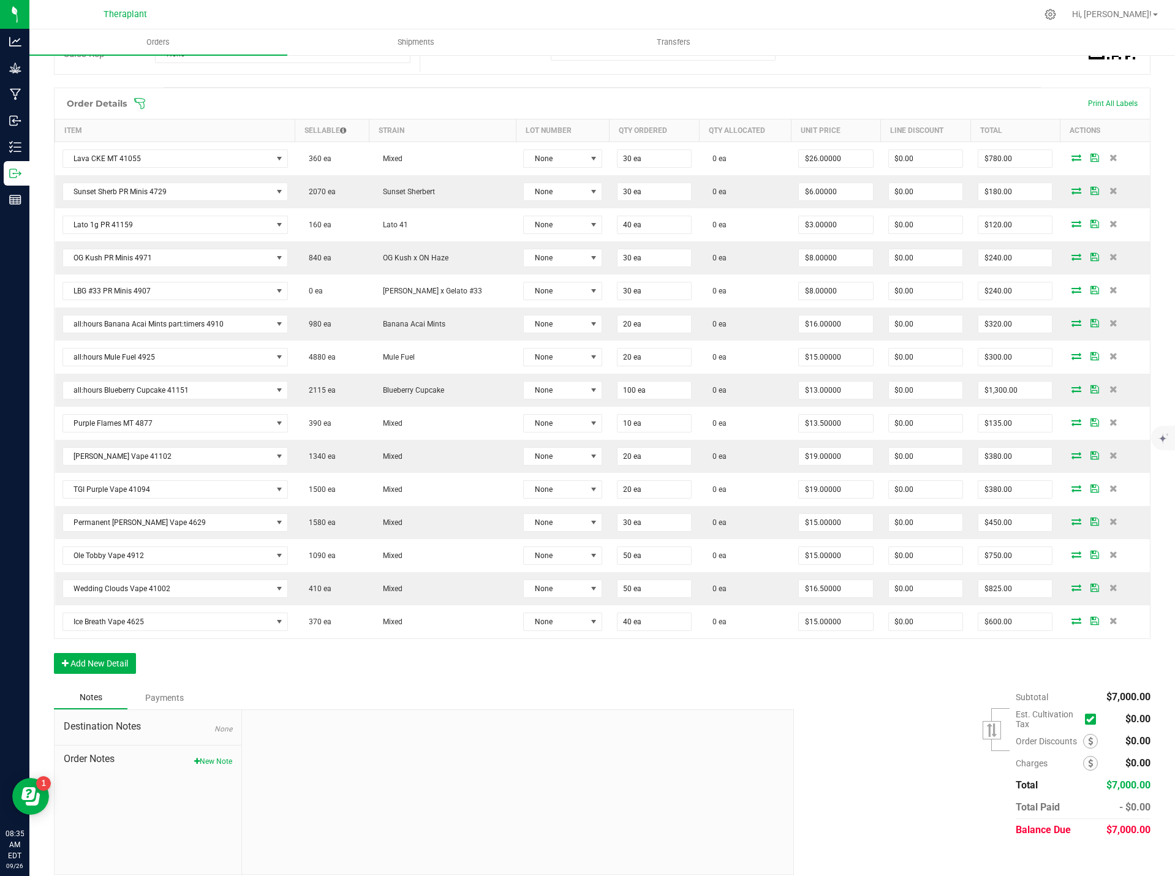
scroll to position [276, 0]
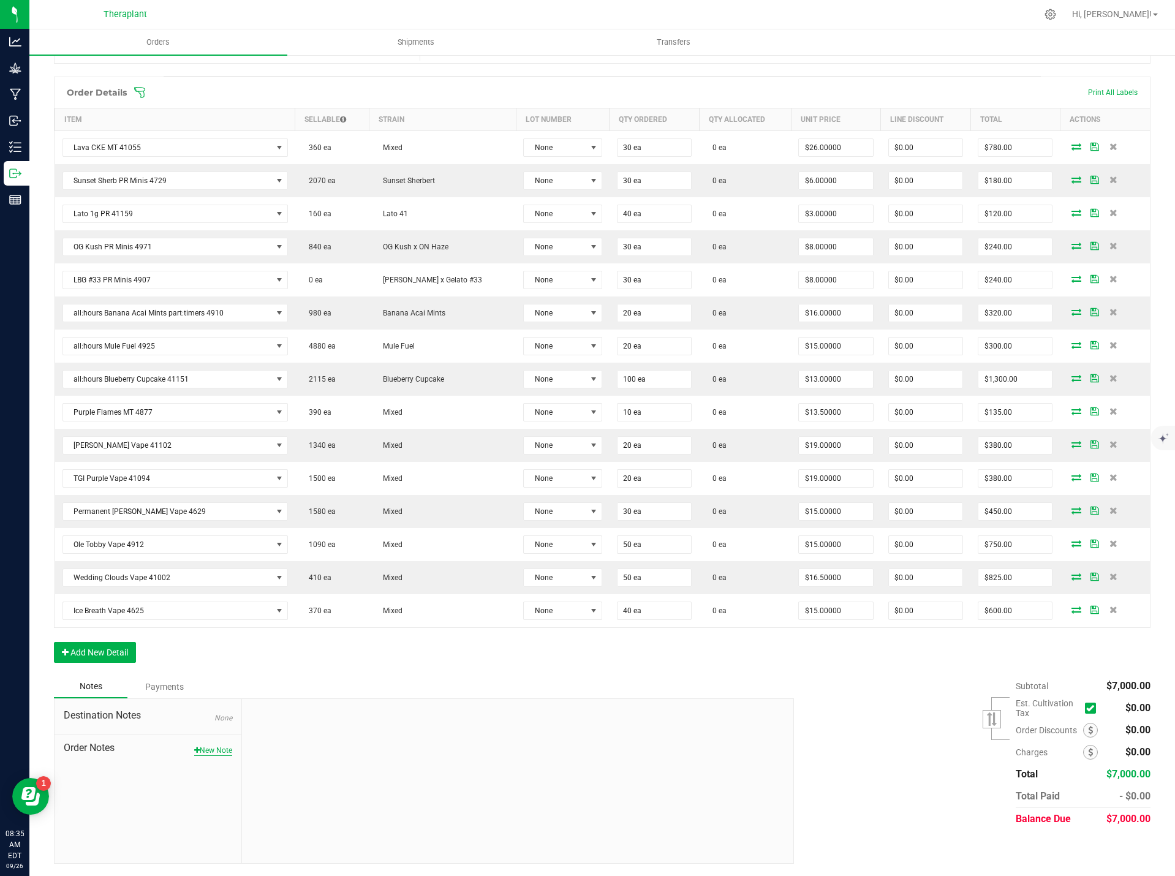
click at [218, 745] on button "New Note" at bounding box center [213, 750] width 38 height 11
paste textarea "Equinox Sales Final Days Sneak peek"
type textarea "Equinox Sales Final Days Sneak peek"
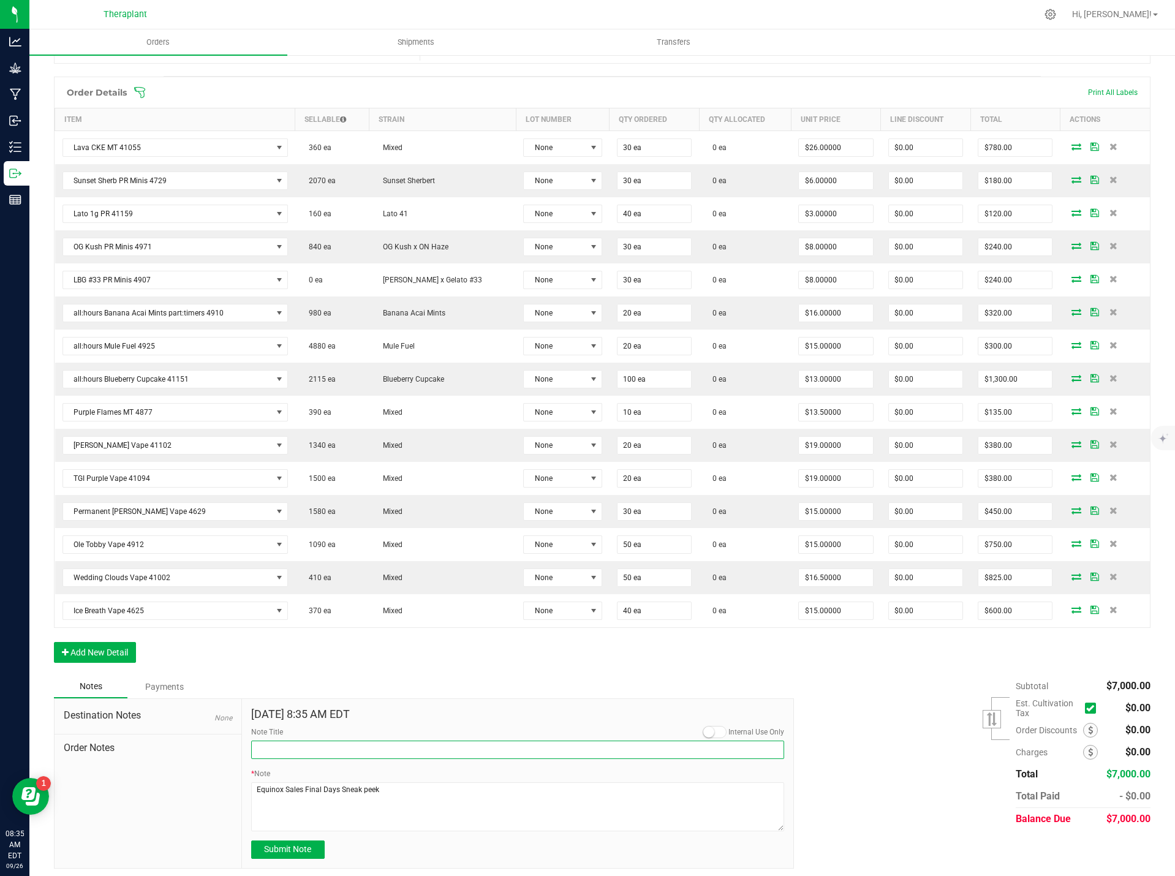
click at [317, 741] on input "Note Title" at bounding box center [517, 749] width 533 height 18
paste input "Equinox Sales Final Days Sneak peek"
type input "Equinox Sales Final Days Sneak peek"
click at [296, 860] on div "Sep 26, 2025 8:35 AM EDT Internal Use Only Note Title Equinox Sales Final Days …" at bounding box center [518, 783] width 552 height 169
click at [303, 846] on span "Submit Note" at bounding box center [287, 849] width 47 height 10
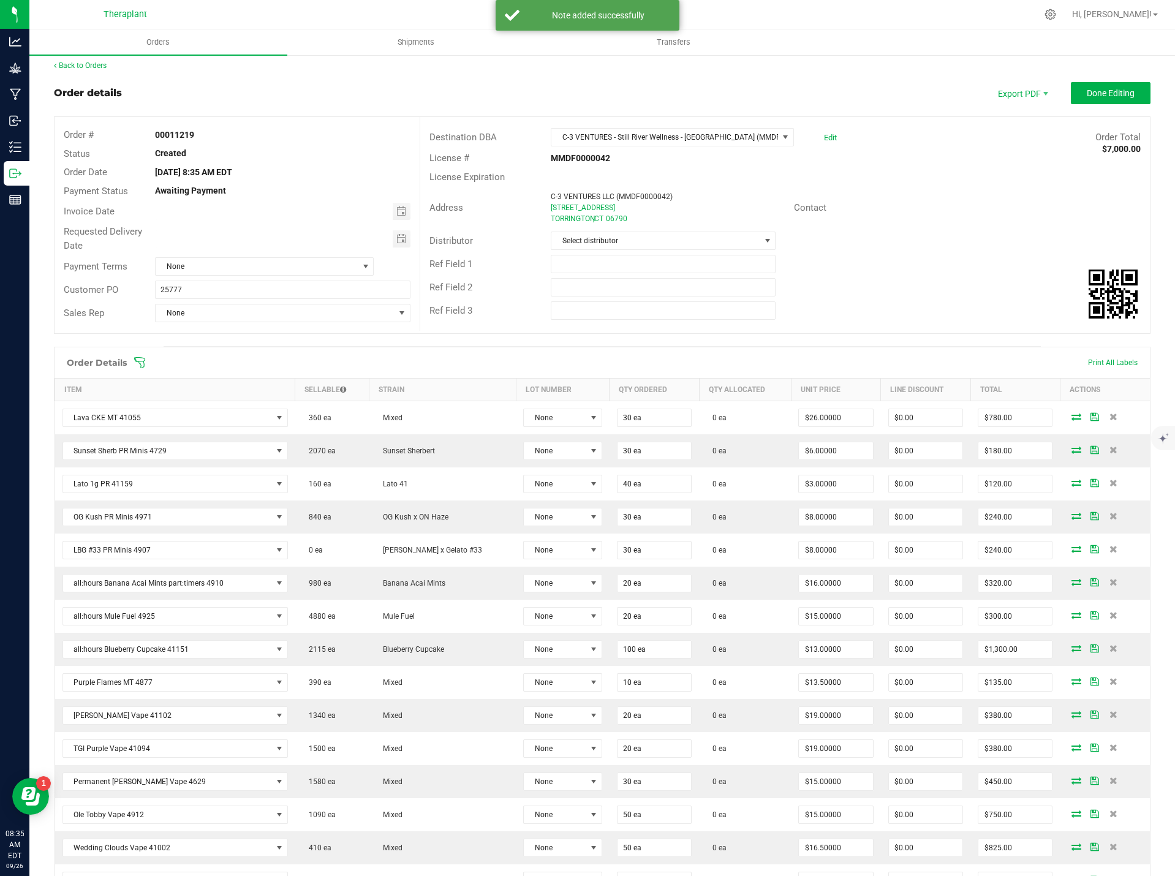
scroll to position [0, 0]
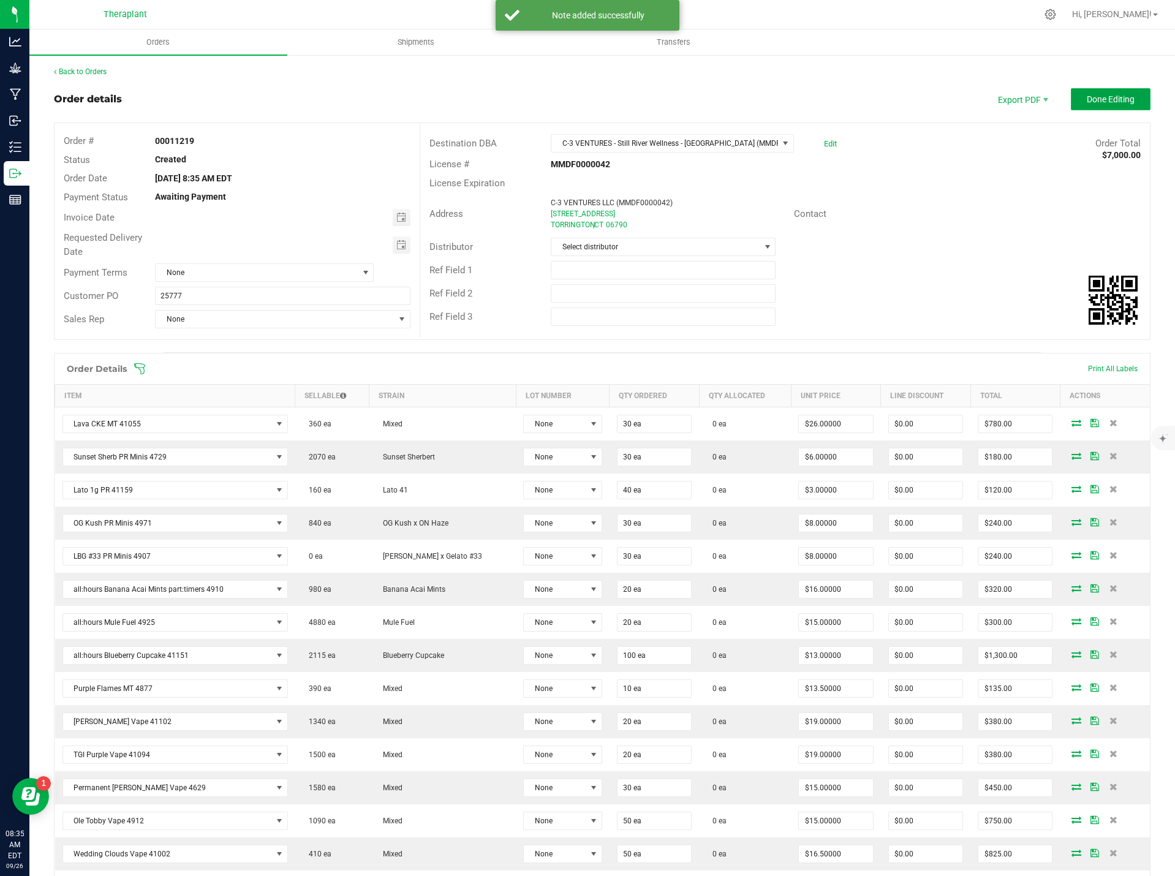
click at [1113, 102] on span "Done Editing" at bounding box center [1110, 99] width 48 height 10
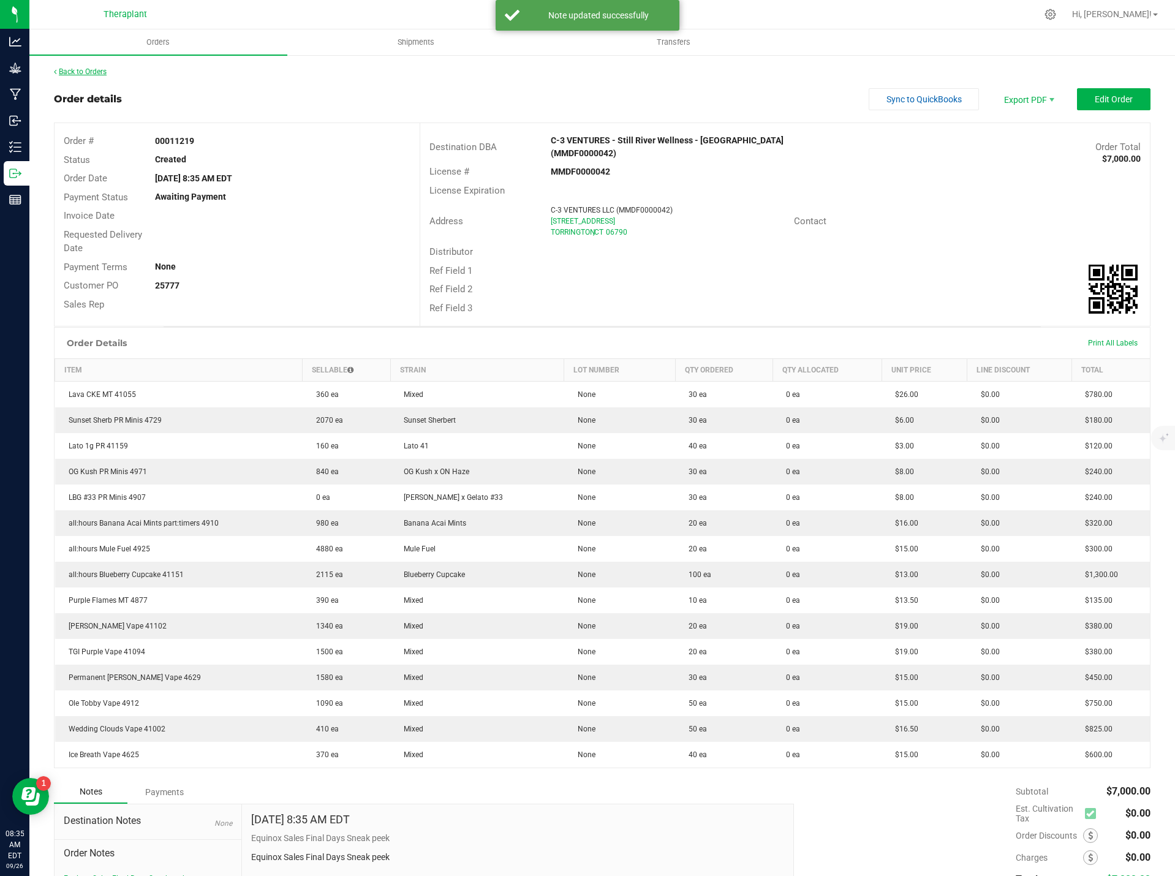
click at [81, 74] on link "Back to Orders" at bounding box center [80, 71] width 53 height 9
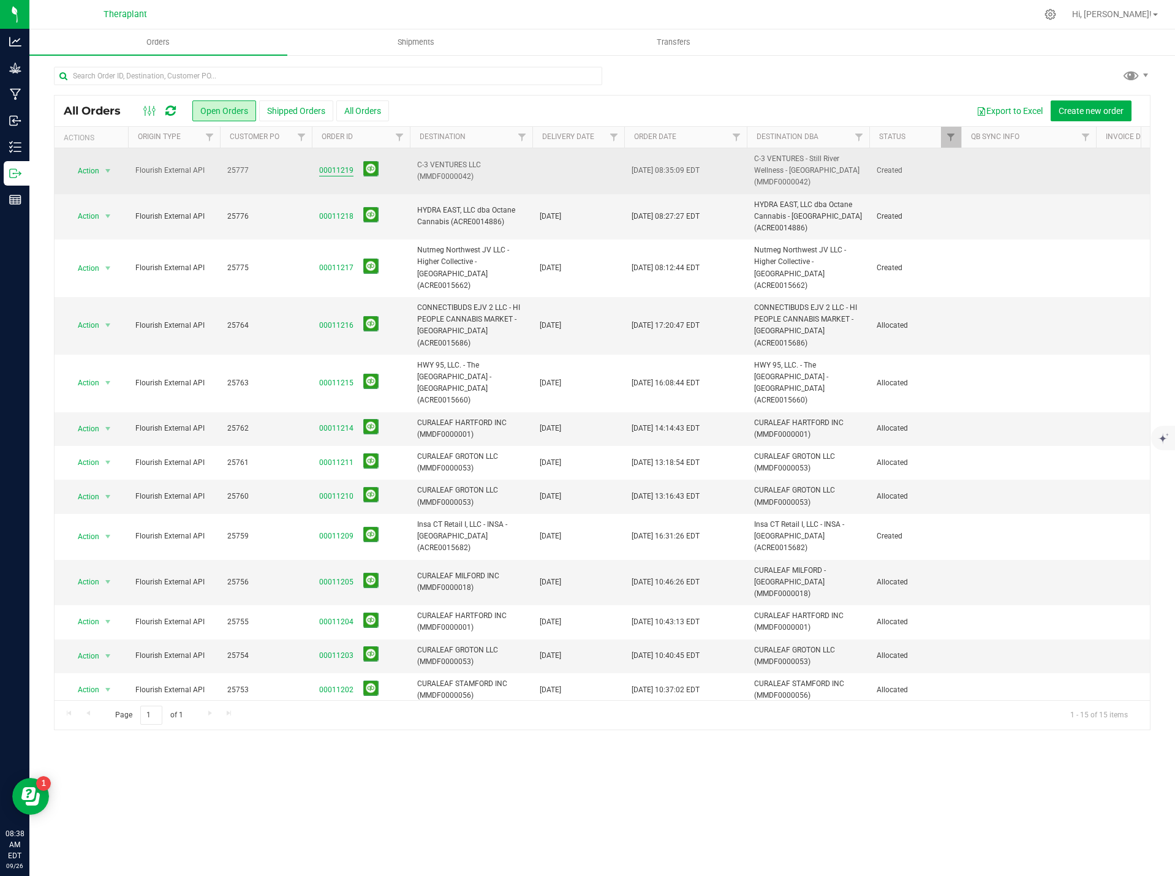
click at [331, 169] on link "00011219" at bounding box center [336, 171] width 34 height 12
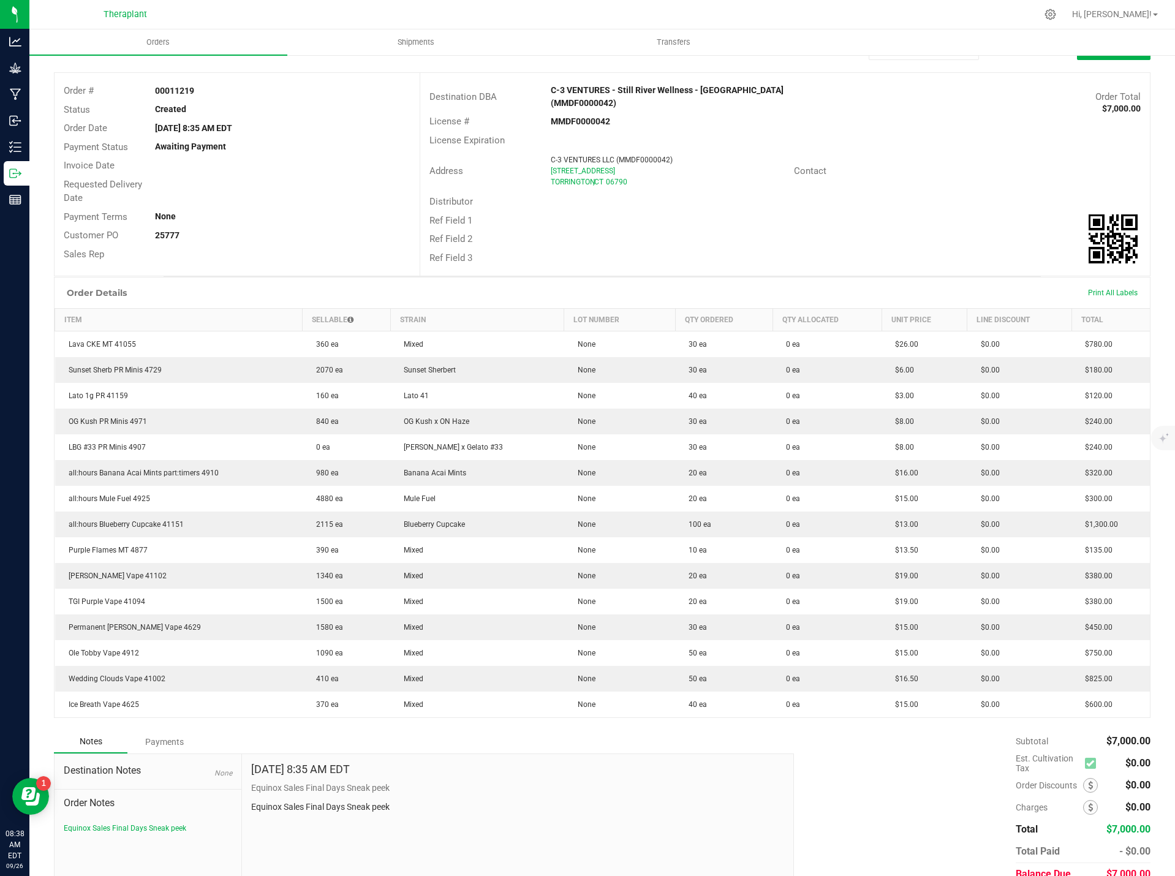
scroll to position [102, 0]
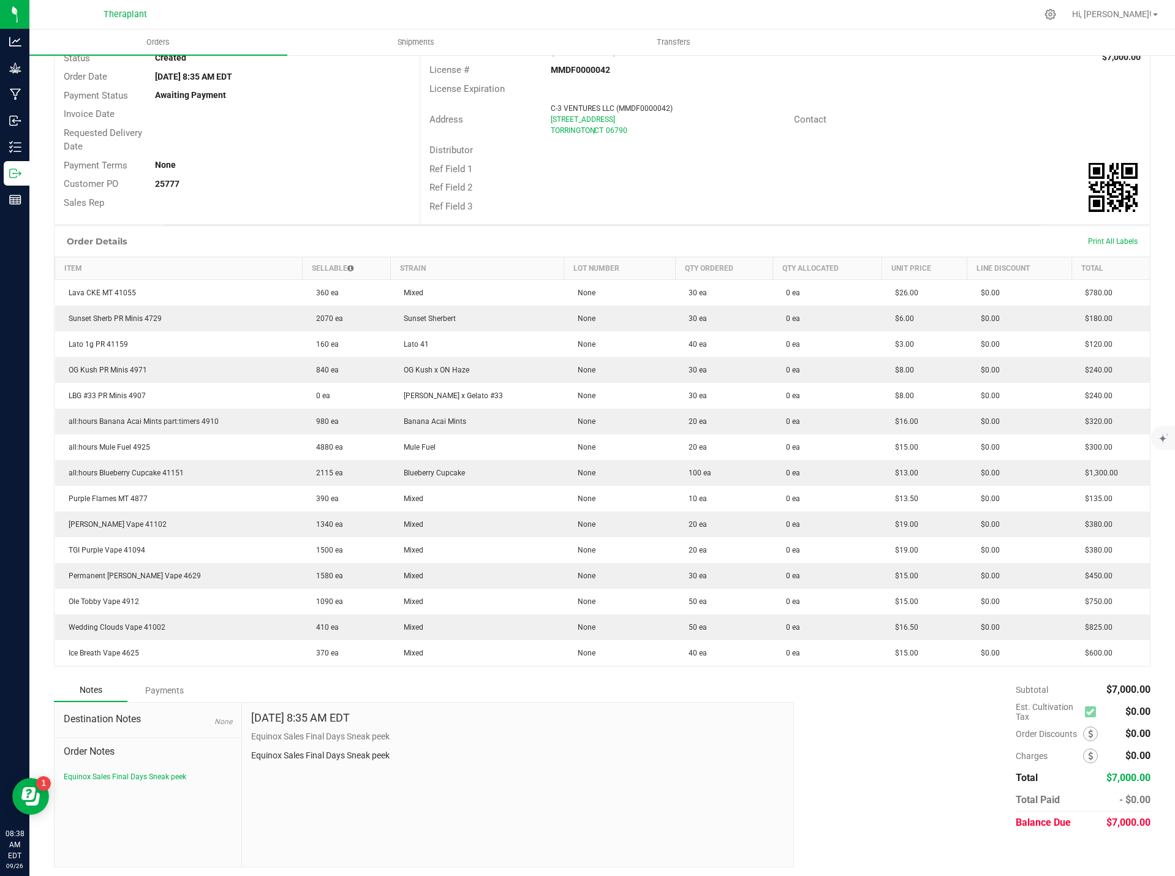
click at [320, 755] on p "Equinox Sales Final Days Sneak peek" at bounding box center [517, 755] width 533 height 13
copy div "Equinox Sales Final Days Sneak peek"
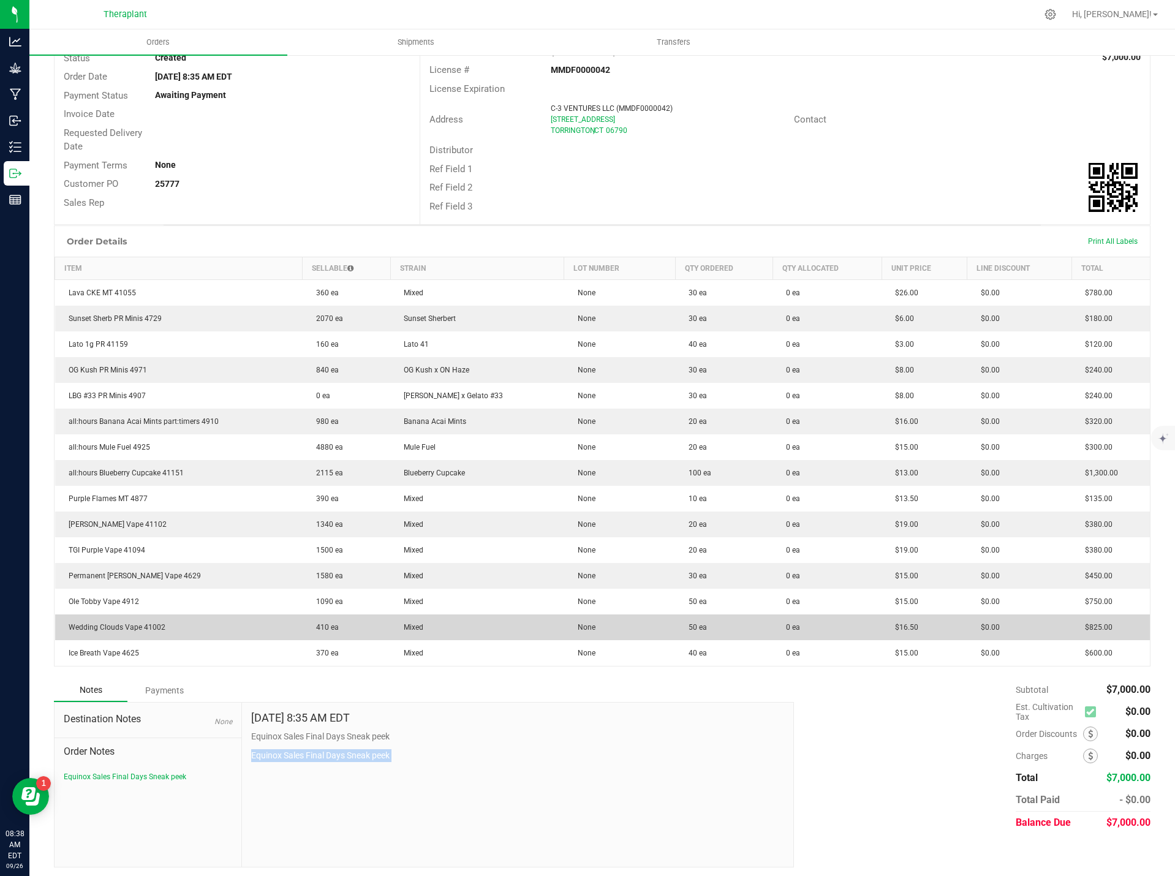
scroll to position [0, 0]
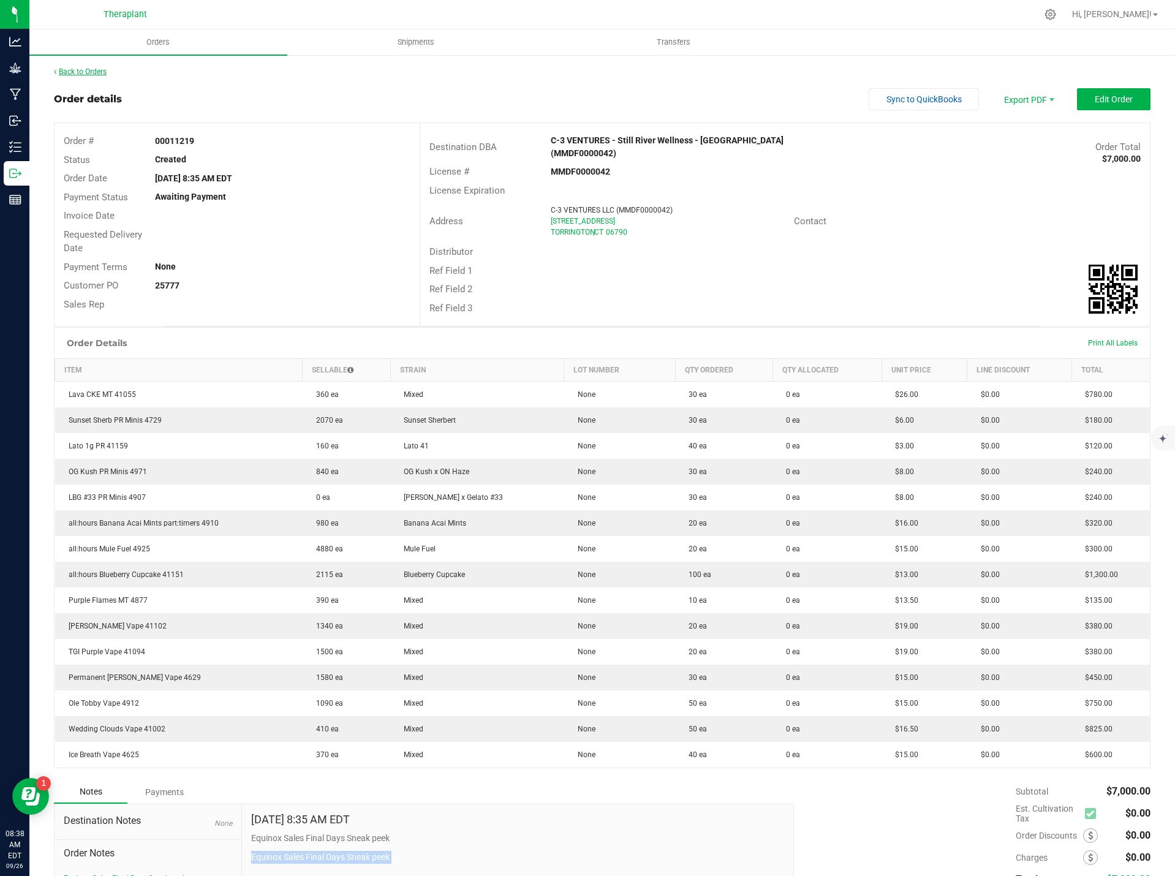
click at [94, 67] on link "Back to Orders" at bounding box center [80, 71] width 53 height 9
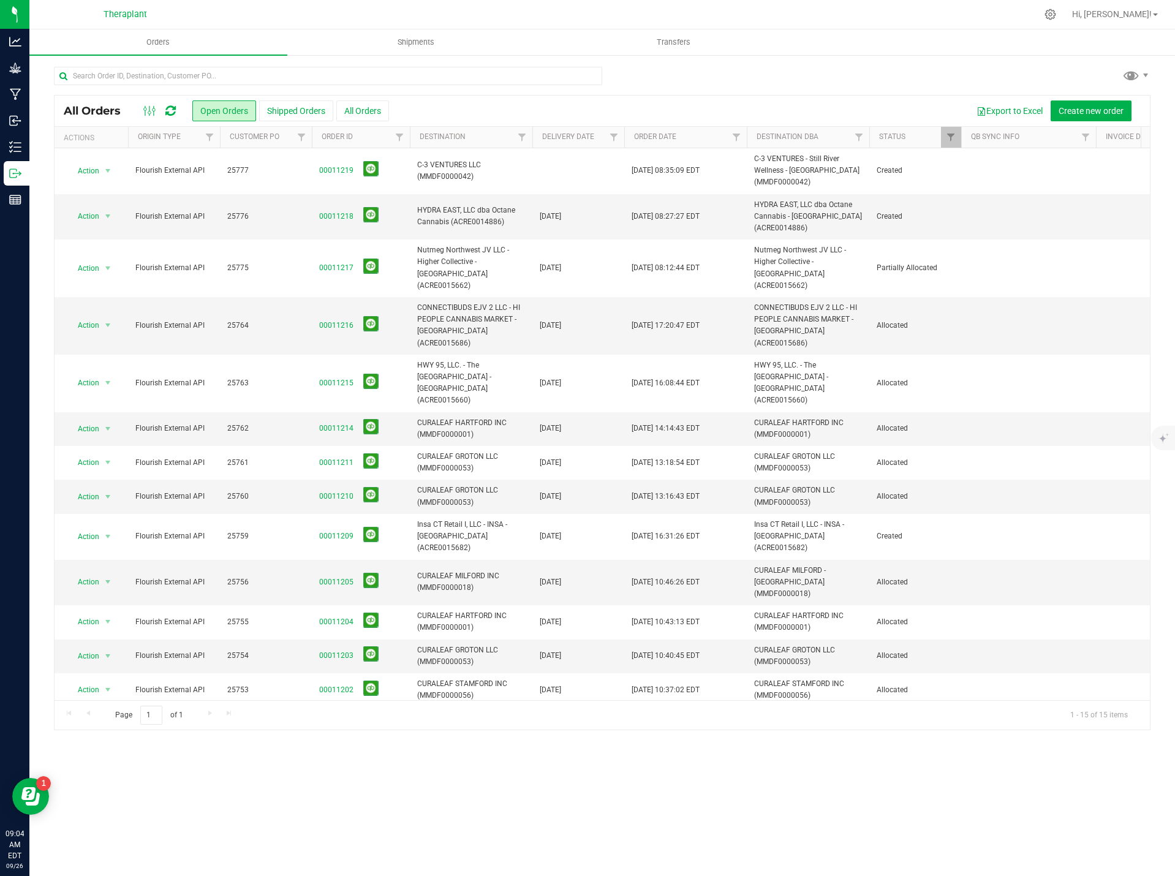
click at [176, 110] on icon at bounding box center [170, 111] width 10 height 12
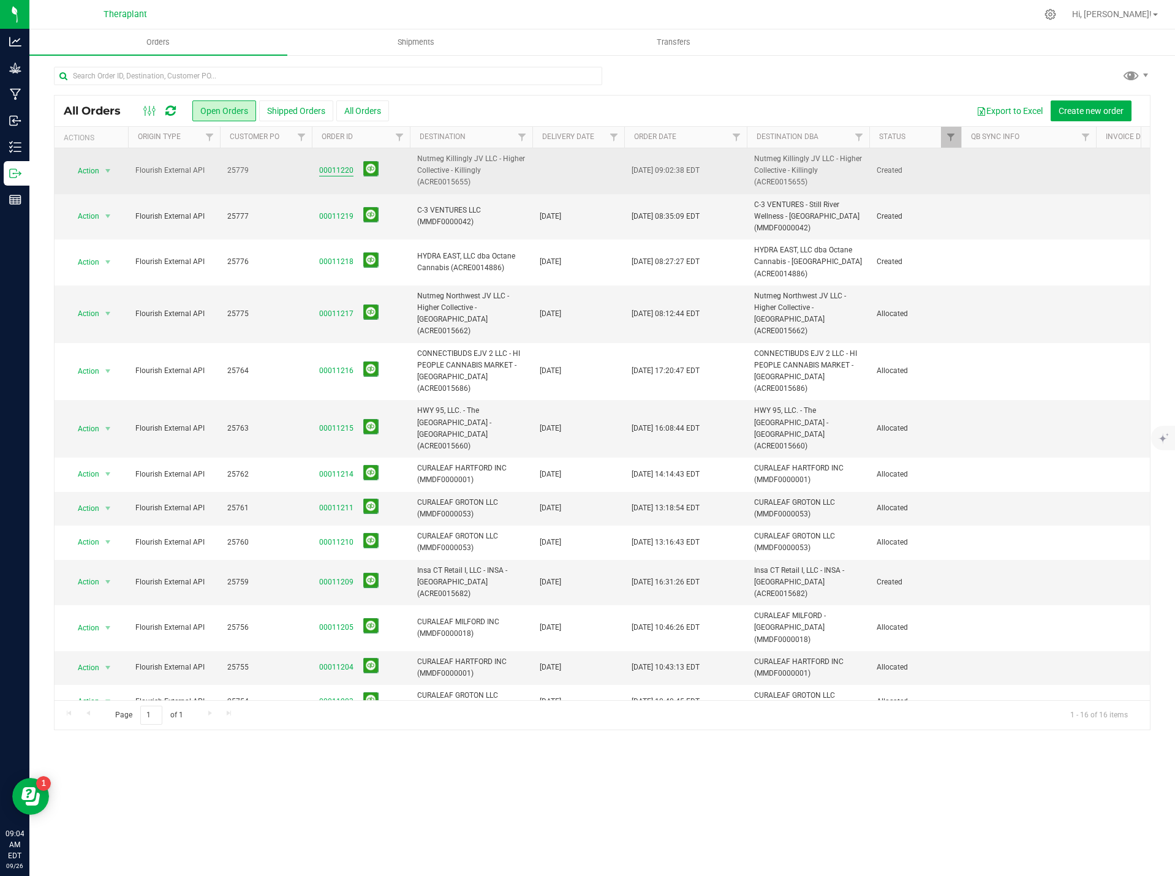
click at [335, 167] on link "00011220" at bounding box center [336, 171] width 34 height 12
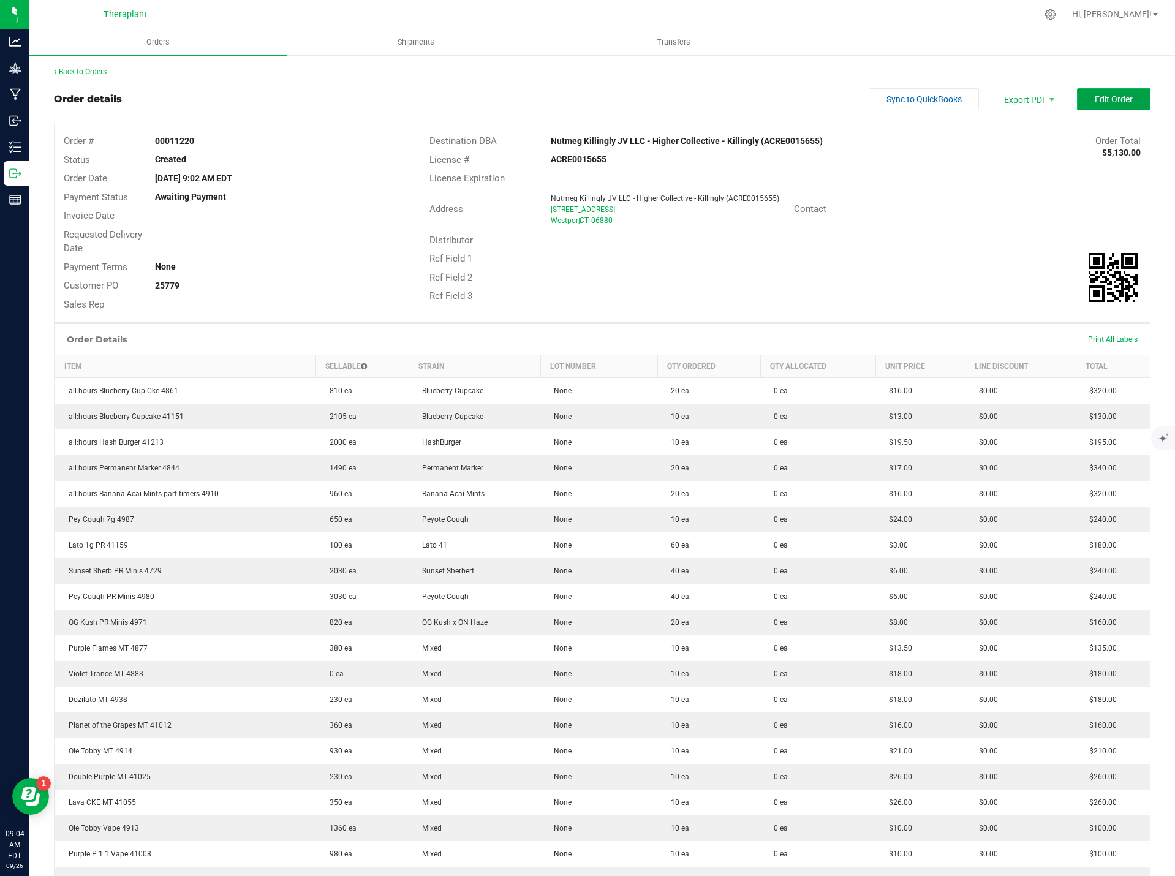
click at [1102, 101] on span "Edit Order" at bounding box center [1113, 99] width 38 height 10
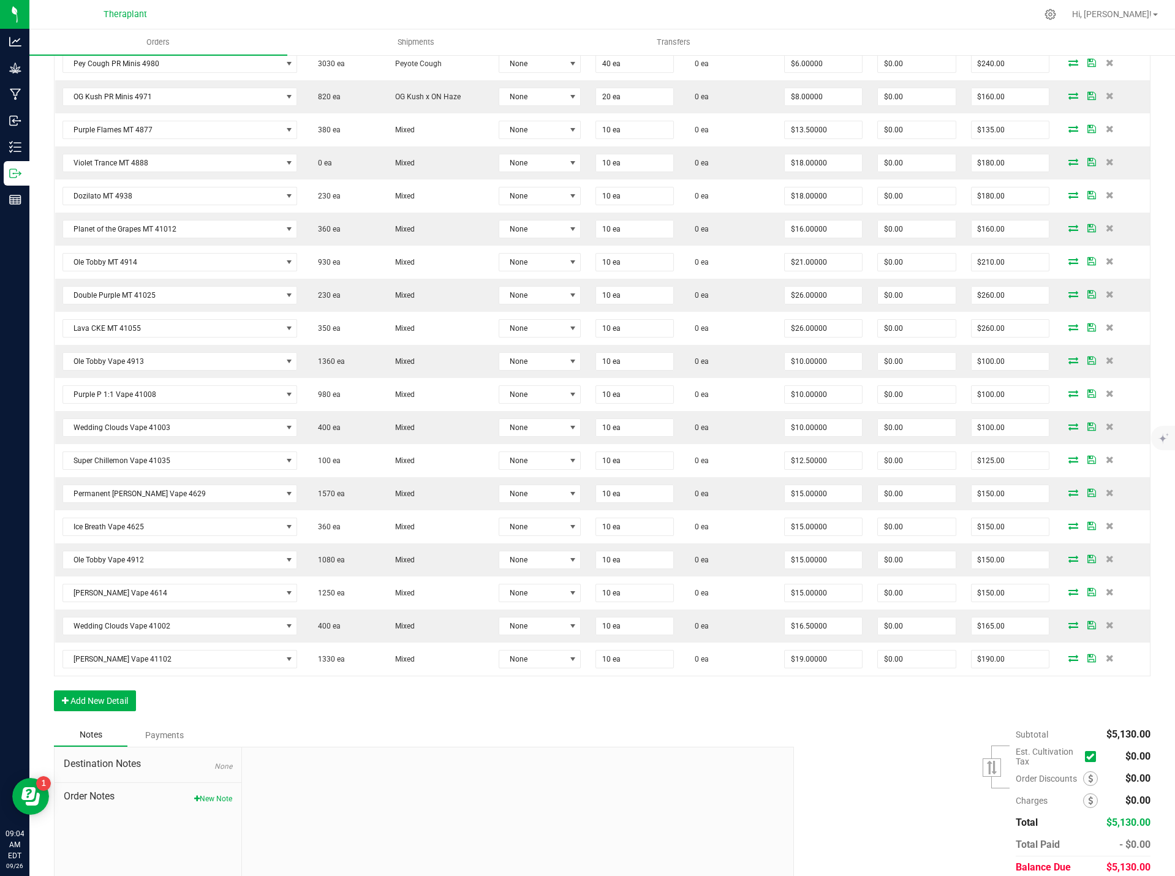
scroll to position [673, 0]
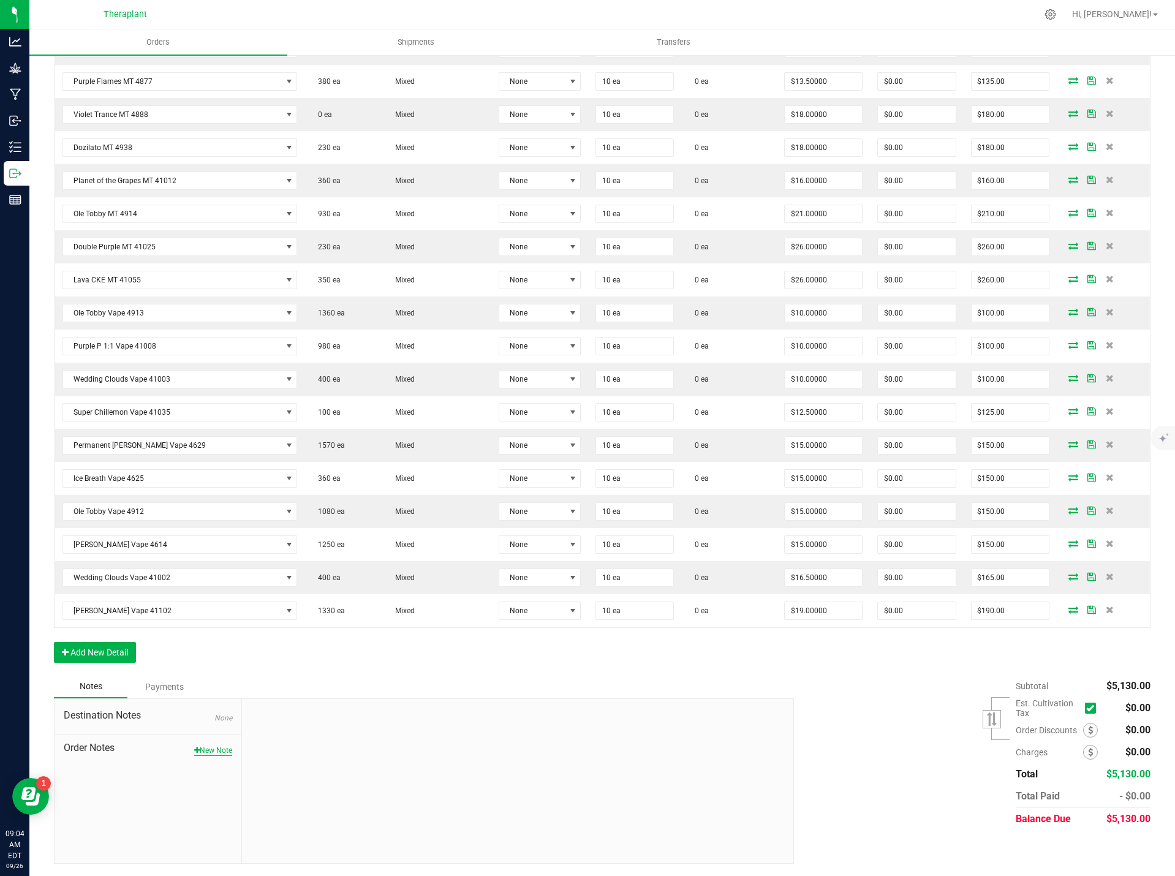
click at [206, 750] on button "New Note" at bounding box center [213, 750] width 38 height 11
paste textarea "Equinox Sales Final Days Sneak peek"
type textarea "Equinox Sales Final Days Sneak peek"
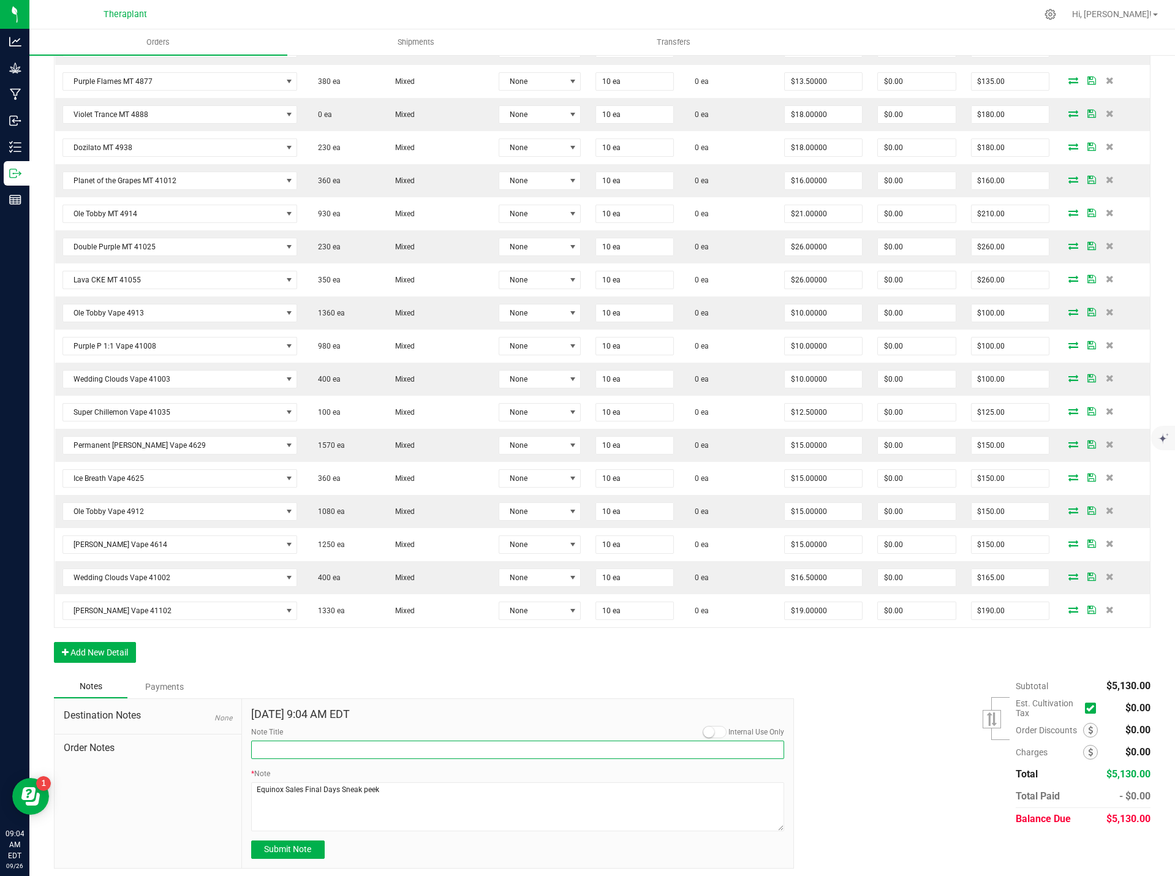
paste input "Equinox Sales Final Days Sneak peek"
type input "Equinox Sales Final Days Sneak peek"
click at [287, 846] on span "Submit Note" at bounding box center [287, 849] width 47 height 10
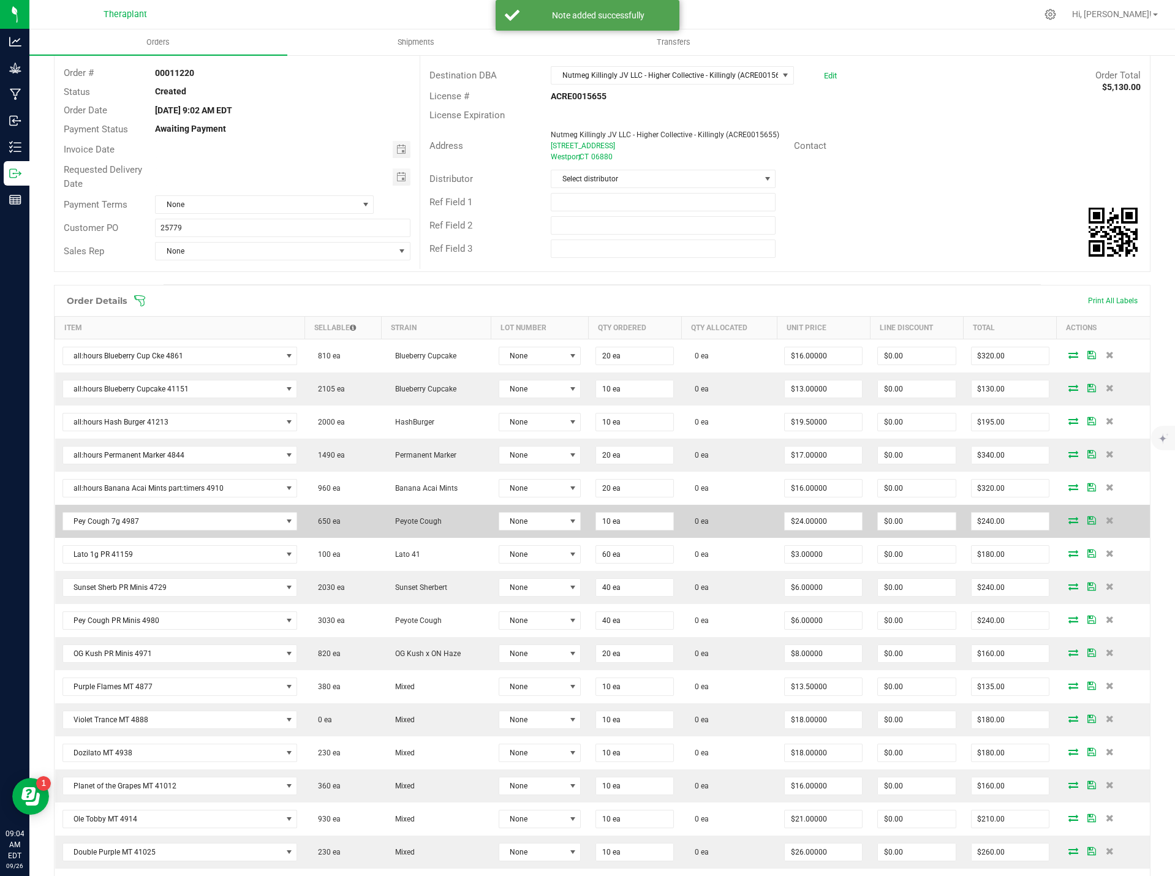
scroll to position [0, 0]
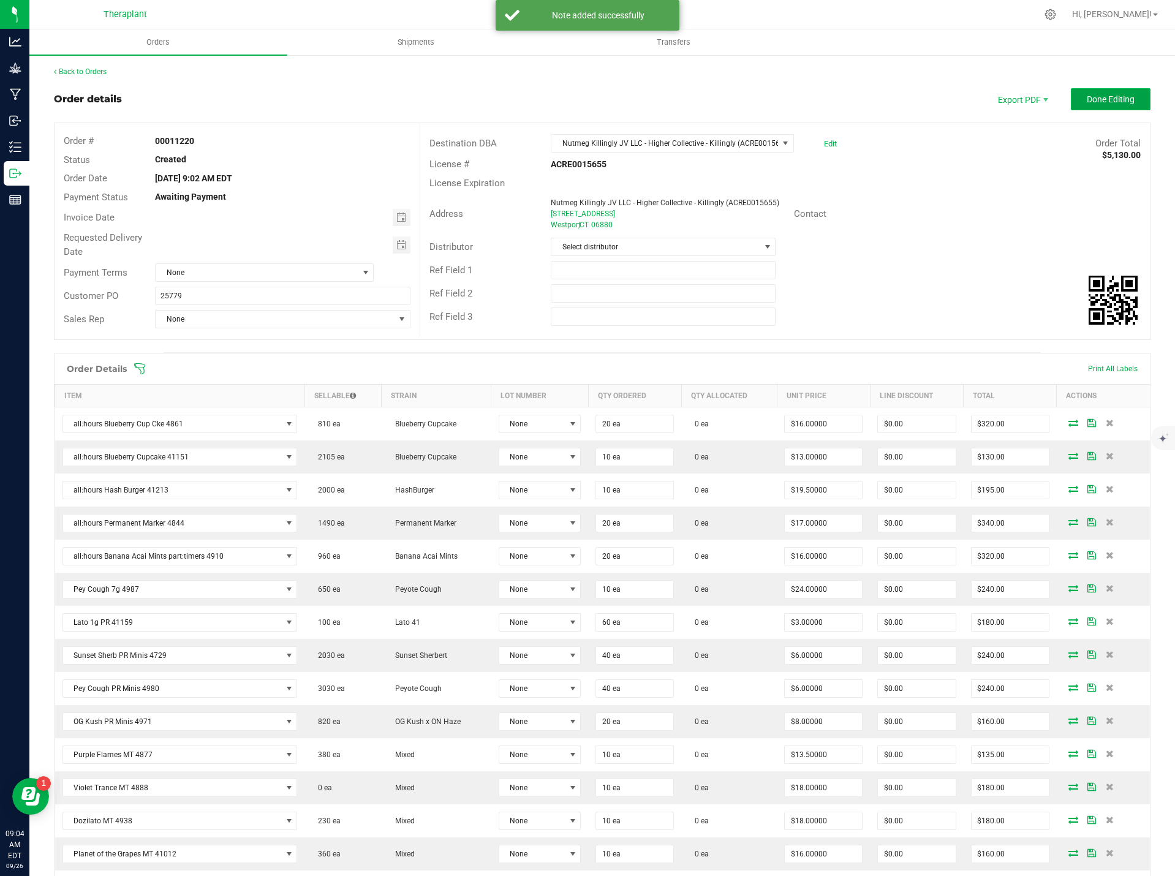
click at [1099, 104] on button "Done Editing" at bounding box center [1111, 99] width 80 height 22
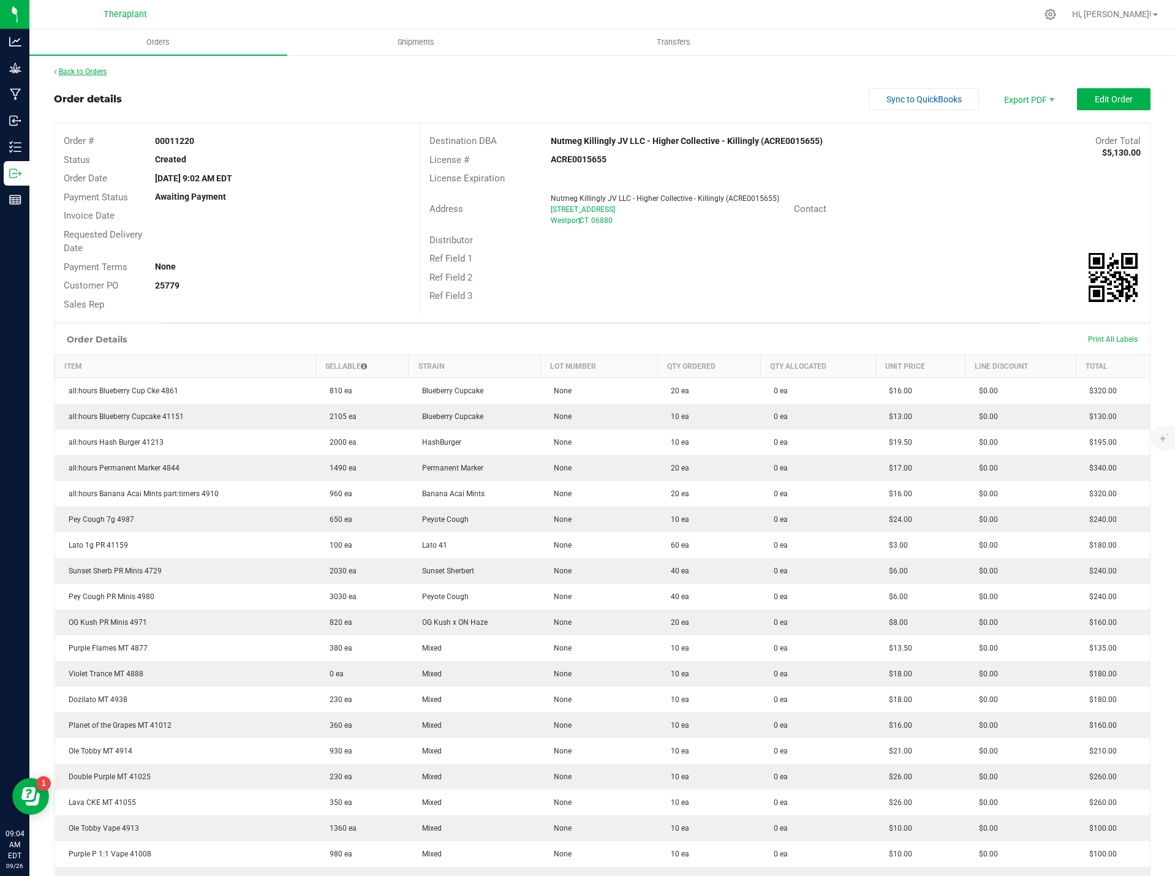
click at [94, 67] on link "Back to Orders" at bounding box center [80, 71] width 53 height 9
